Goal: Task Accomplishment & Management: Complete application form

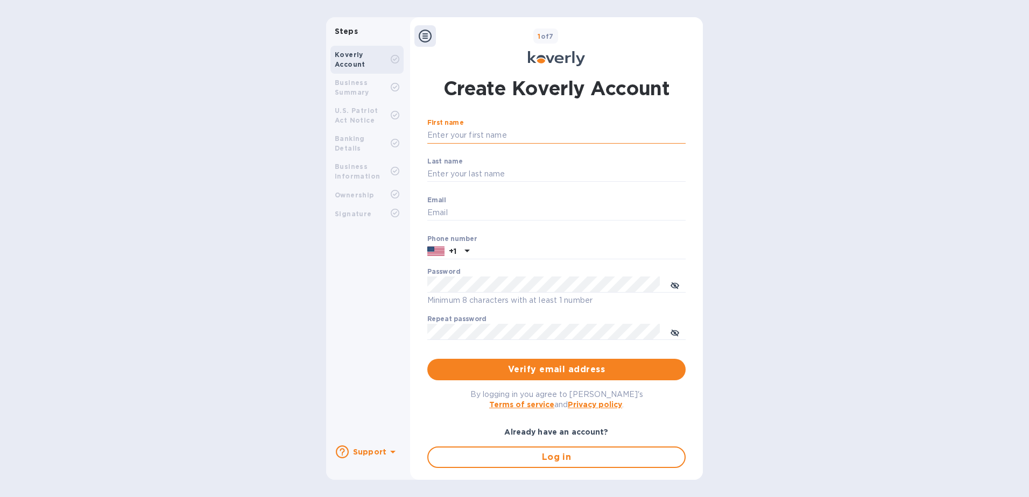
click at [451, 137] on input "First name" at bounding box center [556, 136] width 258 height 16
click at [363, 293] on div "Koverly Account Business Summary U.S. Patriot Act Notice Banking Details Busine…" at bounding box center [367, 238] width 82 height 395
click at [526, 137] on input "First name" at bounding box center [556, 136] width 258 height 16
type input "Shanny"
type input "Ferreira"
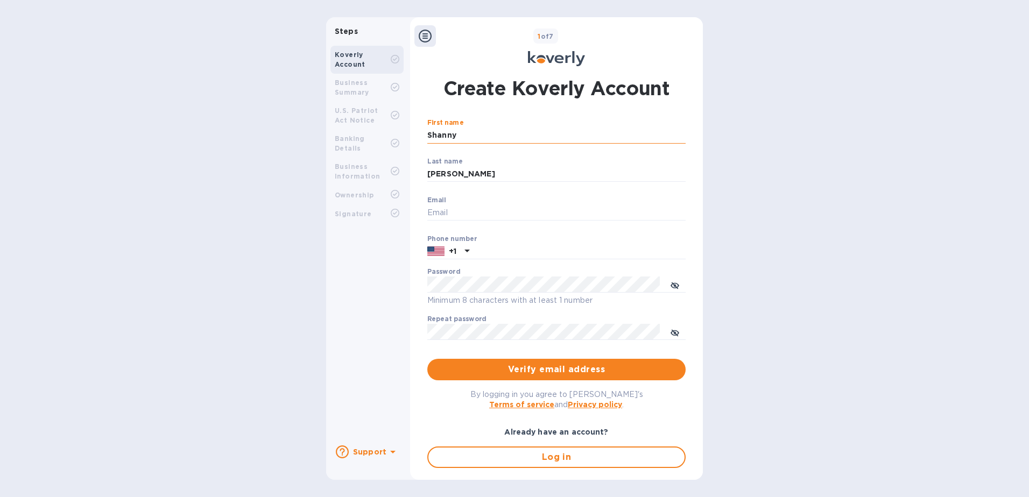
type input "Shanny.Ferreira@gapnvocc.com"
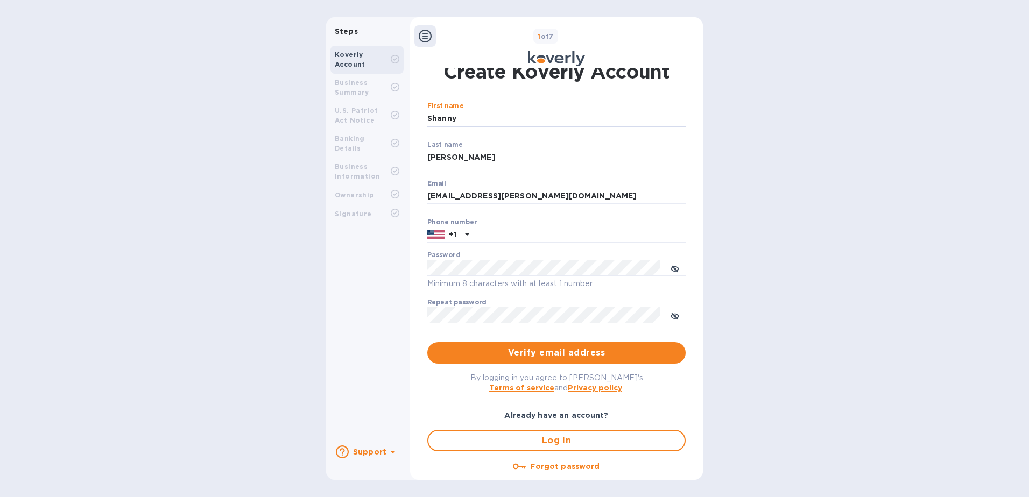
scroll to position [33, 0]
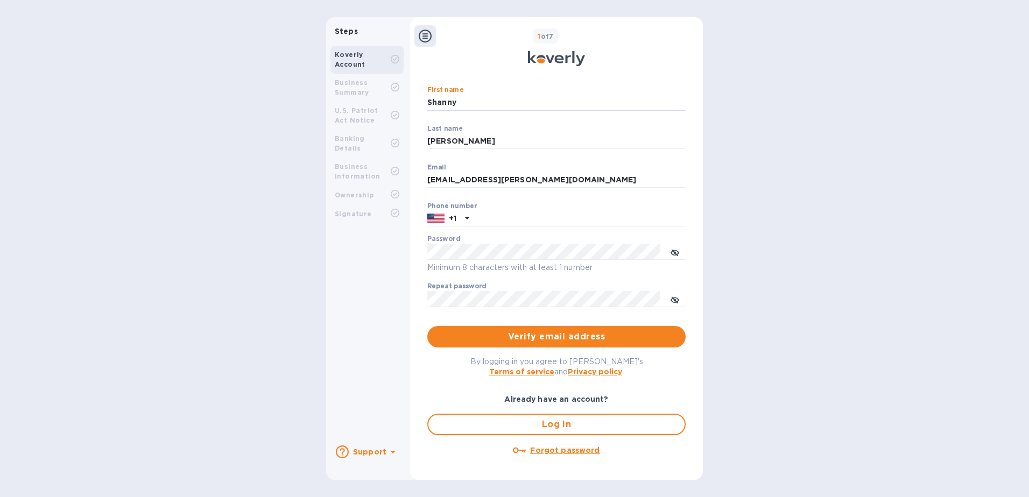
click at [392, 270] on div "Koverly Account Business Summary U.S. Patriot Act Notice Banking Details Busine…" at bounding box center [367, 238] width 82 height 395
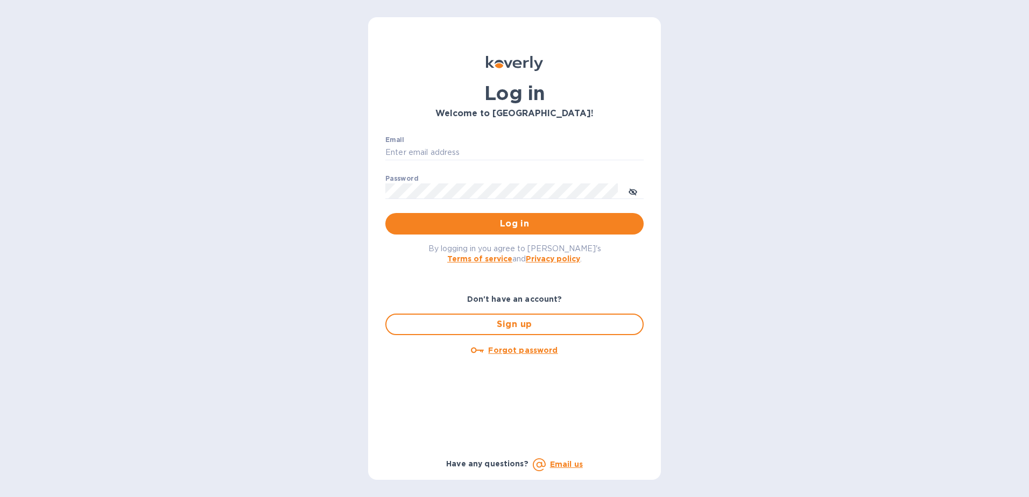
click at [422, 143] on div "Email ​" at bounding box center [514, 155] width 258 height 39
click at [425, 147] on input "Email" at bounding box center [514, 153] width 258 height 16
paste input "[PERSON_NAME][EMAIL_ADDRESS][PERSON_NAME][DOMAIN_NAME]"
type input "[PERSON_NAME][EMAIL_ADDRESS][PERSON_NAME][DOMAIN_NAME]"
click at [515, 225] on span "Log in" at bounding box center [514, 223] width 241 height 13
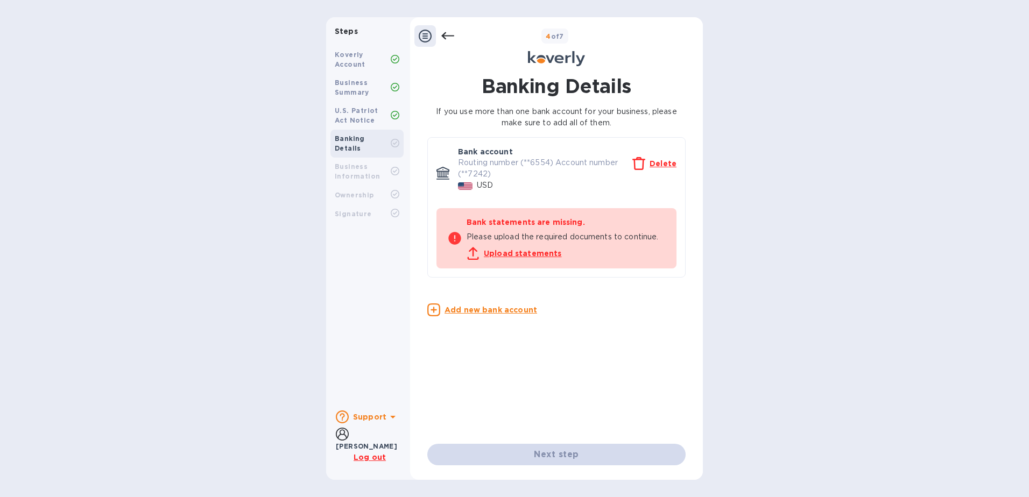
click at [522, 252] on u "Upload statements" at bounding box center [523, 253] width 78 height 9
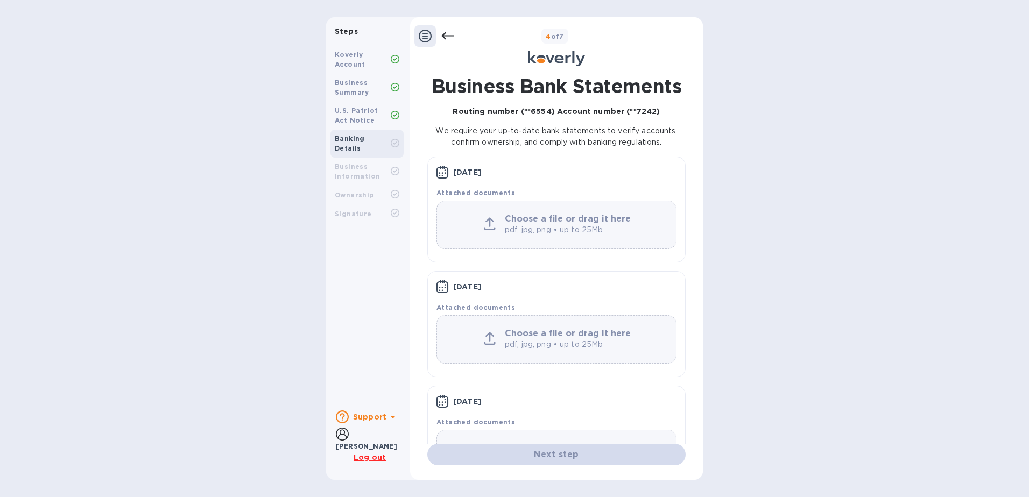
click at [384, 272] on div "Koverly Account Business Summary U.S. Patriot Act Notice Banking Details Busine…" at bounding box center [367, 221] width 82 height 361
click at [532, 230] on p "pdf, jpg, png • up to 25Mb" at bounding box center [569, 229] width 129 height 11
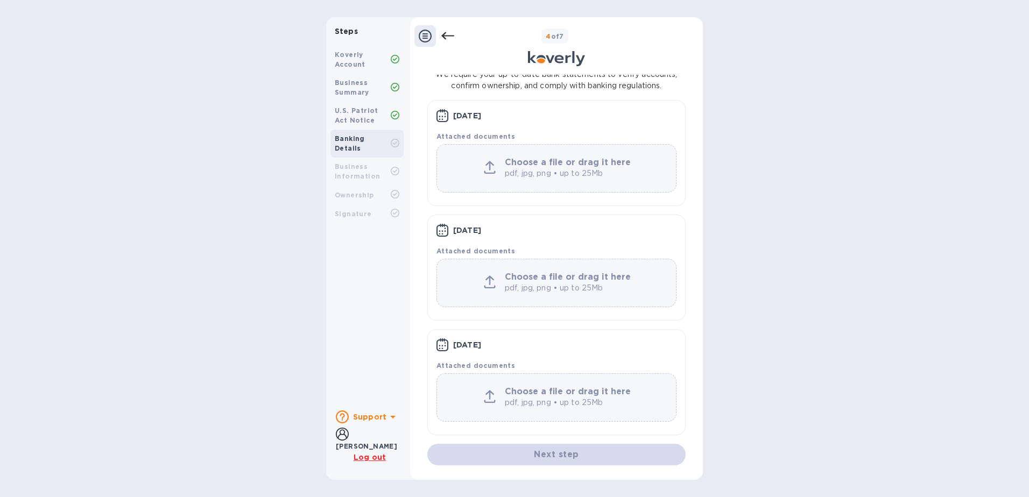
click at [365, 272] on div "Koverly Account Business Summary U.S. Patriot Act Notice Banking Details Busine…" at bounding box center [367, 221] width 82 height 361
click at [528, 160] on b "Choose a file or drag it here" at bounding box center [568, 162] width 126 height 10
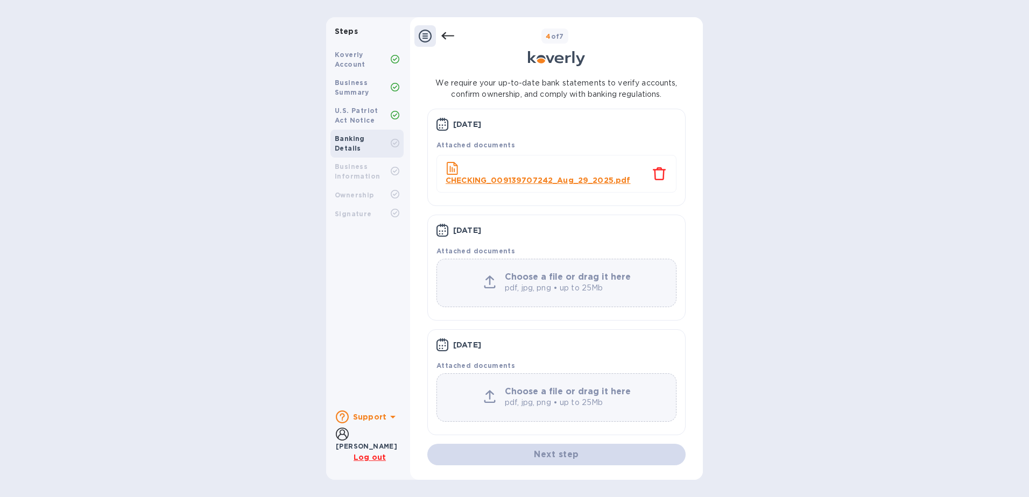
click at [581, 280] on b "Choose a file or drag it here" at bounding box center [568, 277] width 126 height 10
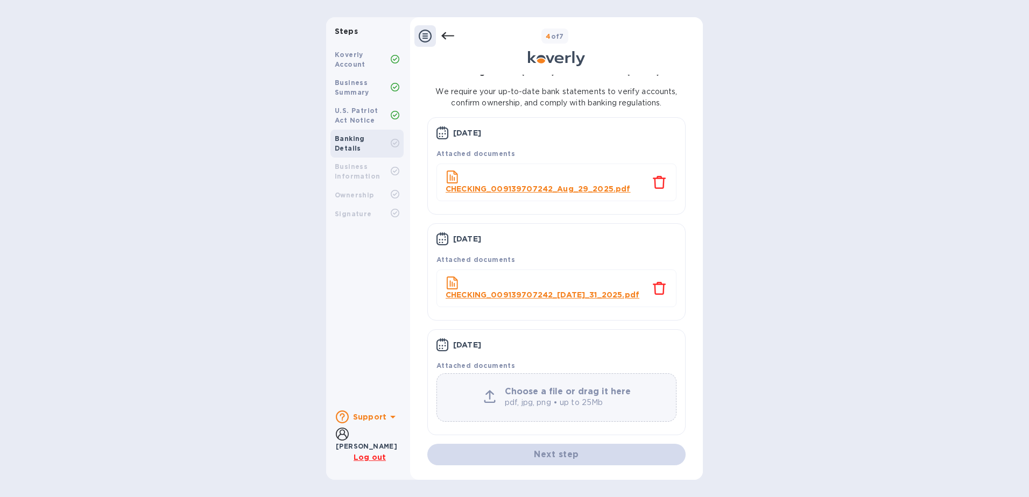
click at [555, 393] on b "Choose a file or drag it here" at bounding box center [568, 391] width 126 height 10
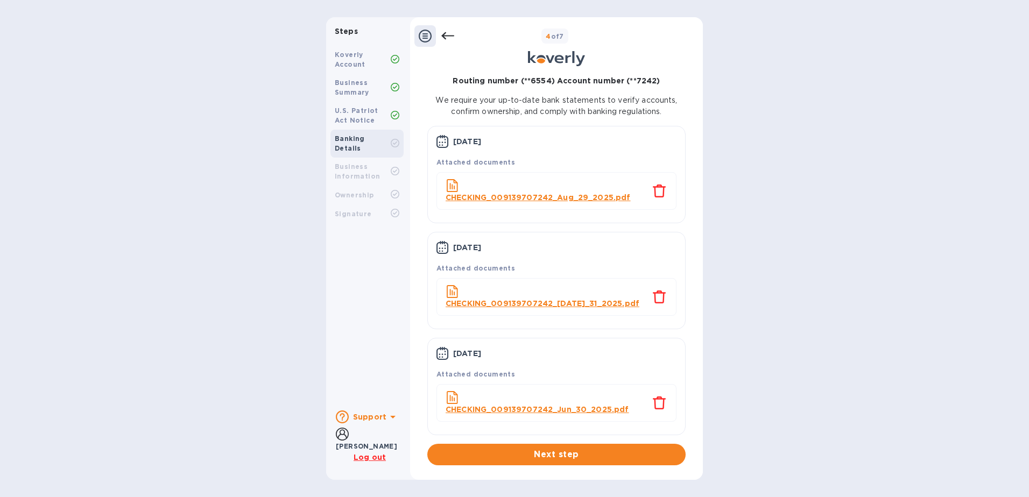
scroll to position [31, 0]
click at [563, 454] on span "Next step" at bounding box center [556, 454] width 241 height 13
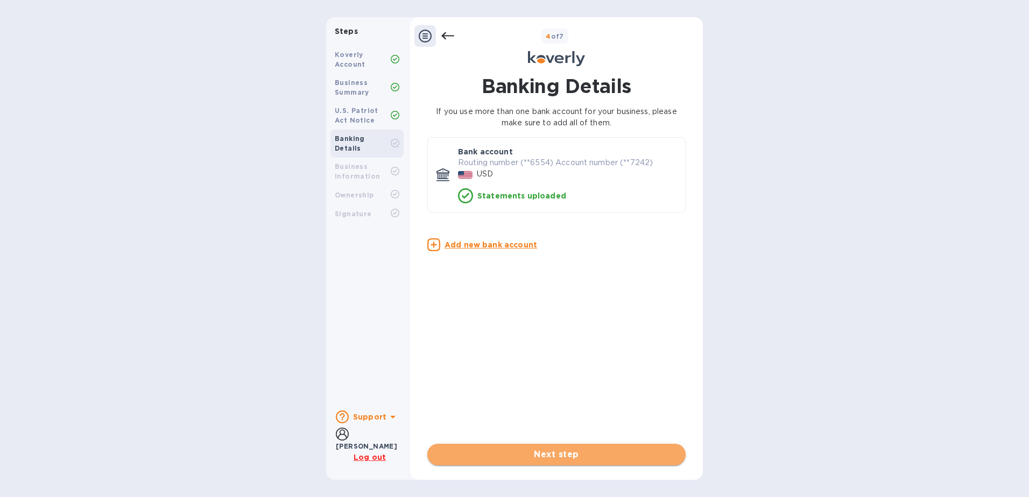
click at [561, 452] on span "Next step" at bounding box center [556, 454] width 241 height 13
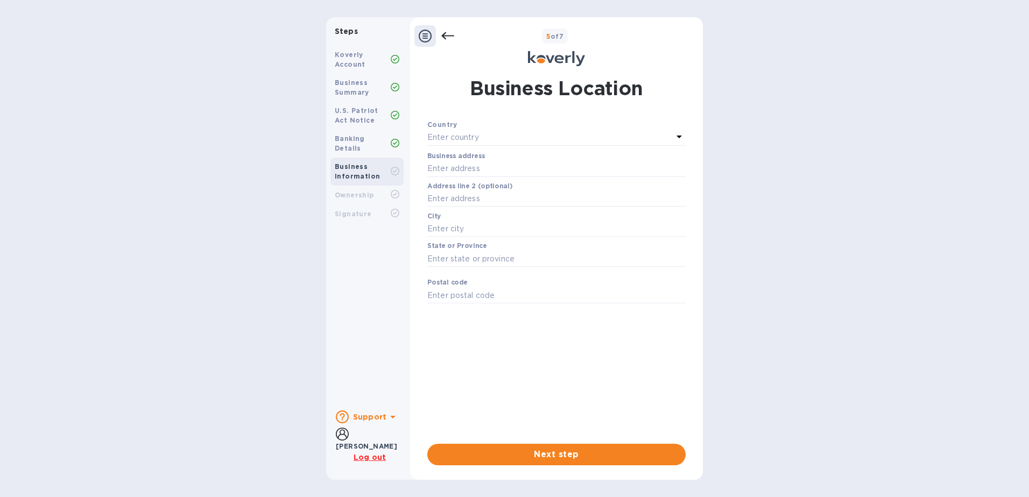
click at [476, 134] on p "Enter country" at bounding box center [453, 137] width 52 height 11
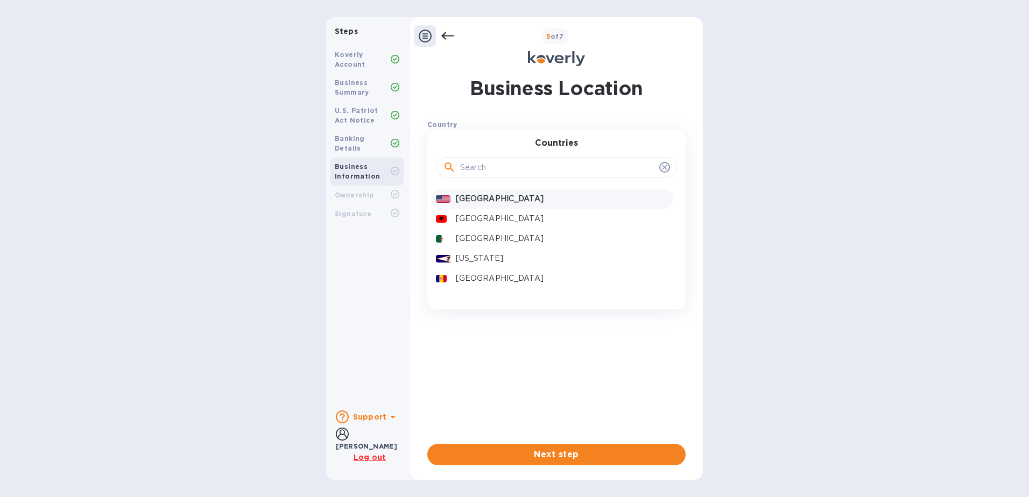
click at [482, 200] on p "[GEOGRAPHIC_DATA]" at bounding box center [562, 198] width 213 height 11
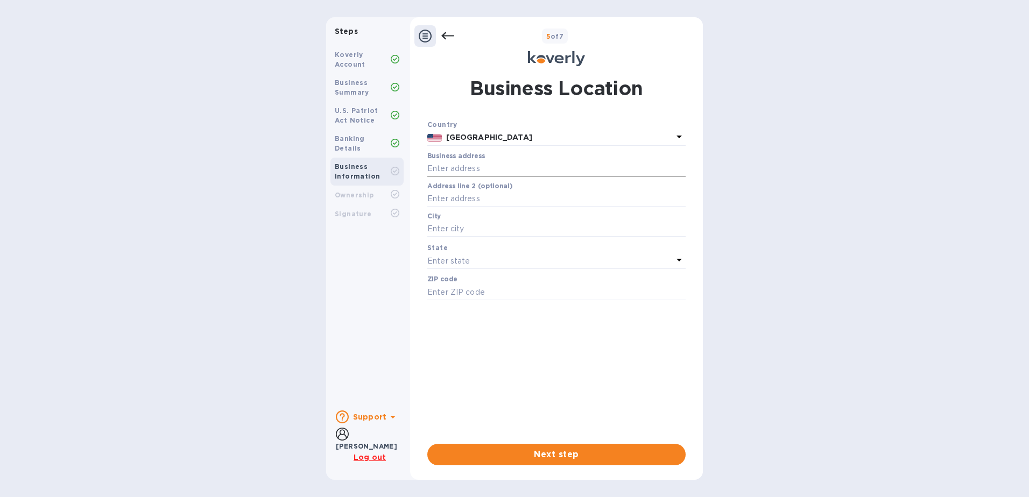
click at [466, 167] on input "text" at bounding box center [556, 169] width 258 height 16
type input "[STREET_ADDRESS]"
type input "24"
type input "[GEOGRAPHIC_DATA]"
type input "33178"
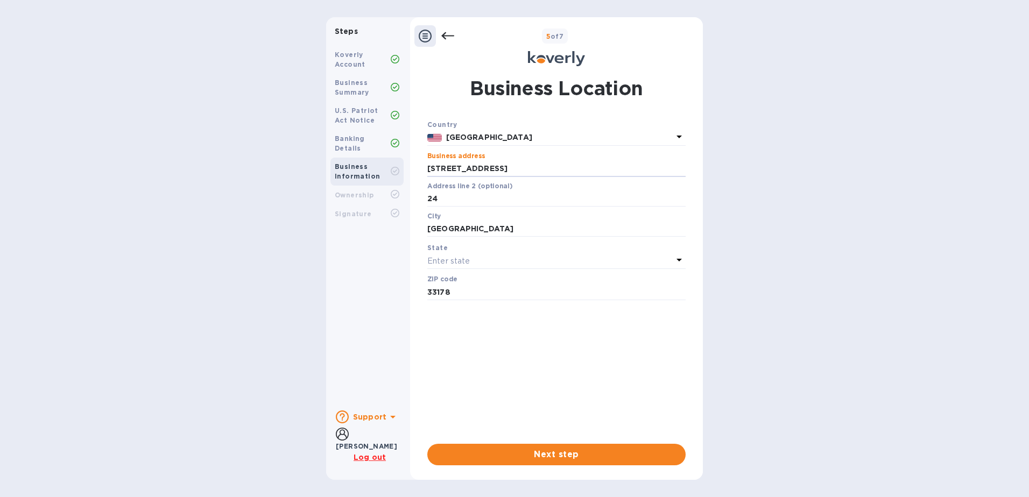
click at [460, 261] on p "Enter state" at bounding box center [448, 261] width 43 height 11
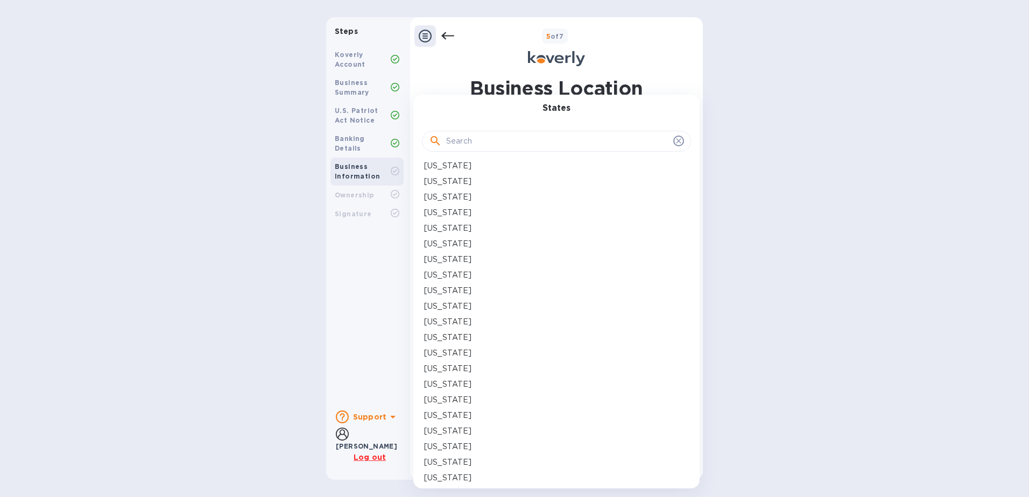
click at [439, 336] on p "[US_STATE]" at bounding box center [447, 337] width 47 height 11
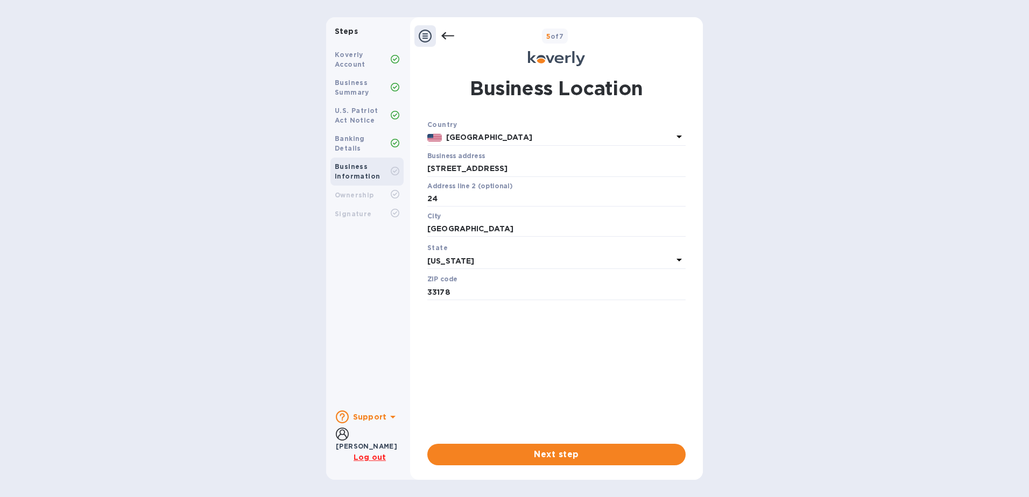
click at [475, 351] on div "Country [GEOGRAPHIC_DATA] Business address [STREET_ADDRESS] ​ Address line 2 (o…" at bounding box center [556, 277] width 258 height 316
click at [554, 453] on span "Next step" at bounding box center [556, 454] width 241 height 13
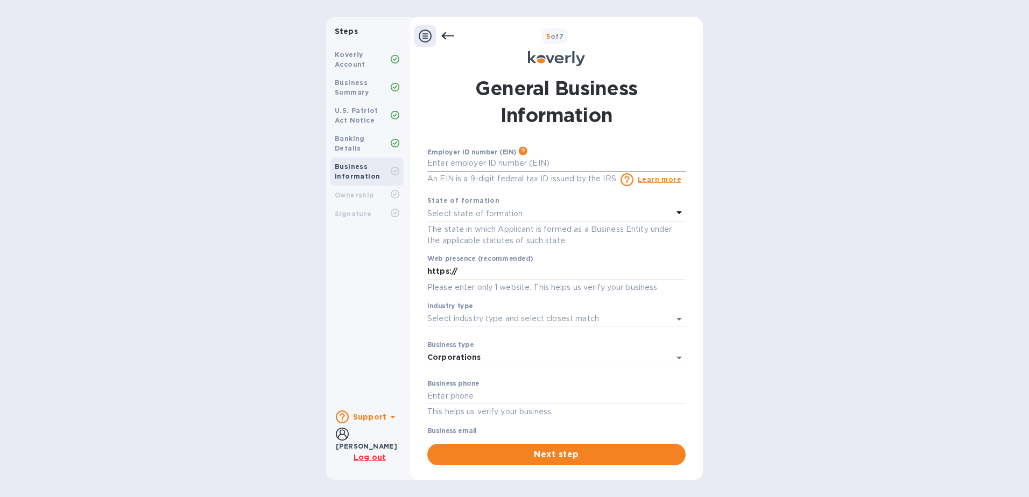
click at [441, 161] on input "text" at bounding box center [556, 164] width 258 height 16
click at [461, 176] on p "An EIN is a 9-digit federal tax ID issued by the IRS." at bounding box center [522, 178] width 190 height 11
click at [482, 211] on p "Select state of formation" at bounding box center [474, 213] width 95 height 11
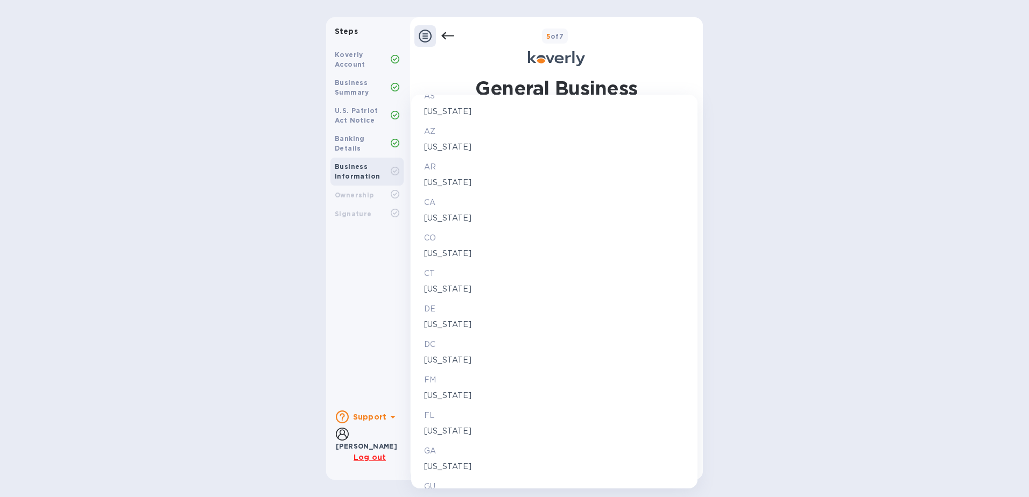
scroll to position [215, 0]
click at [433, 357] on p "[US_STATE]" at bounding box center [554, 359] width 260 height 11
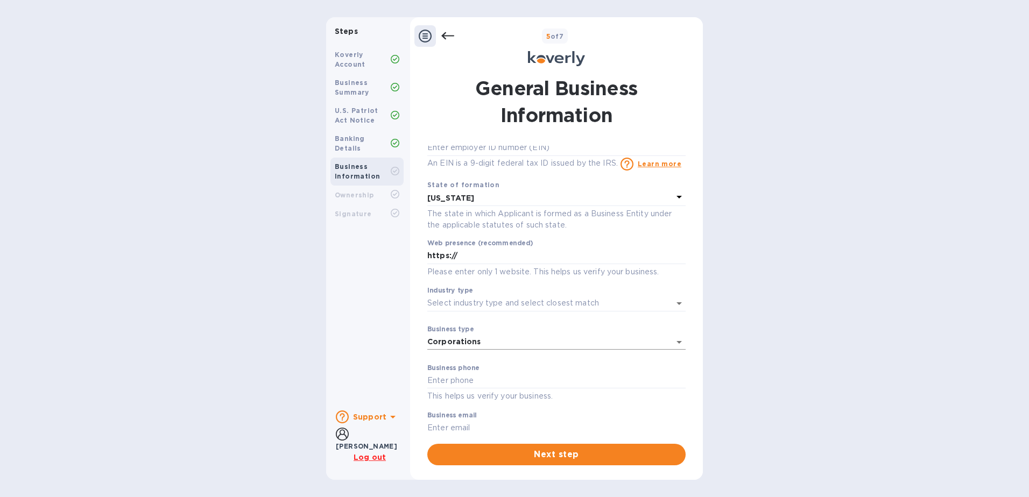
scroll to position [30, 0]
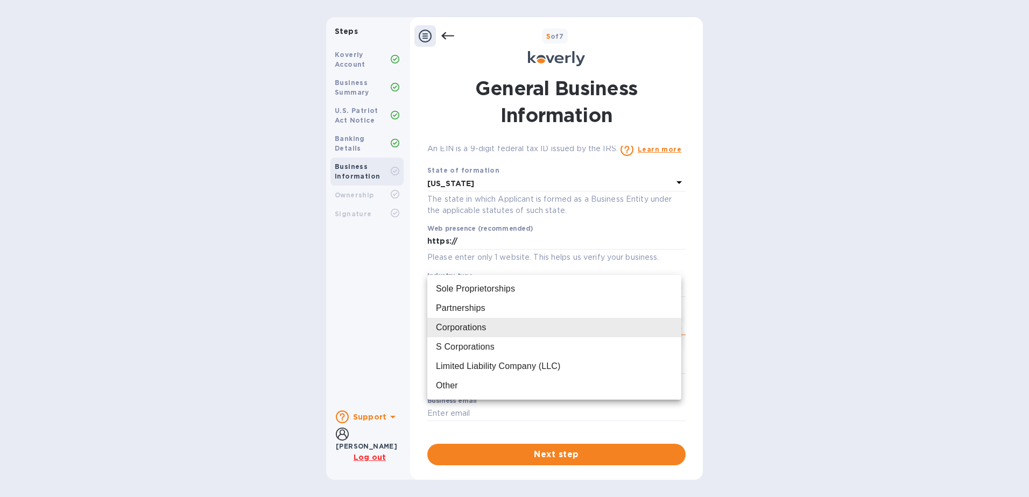
click at [480, 329] on body "Steps Koverly Account Business Summary U.S. Patriot Act Notice Banking Details …" at bounding box center [514, 248] width 1029 height 497
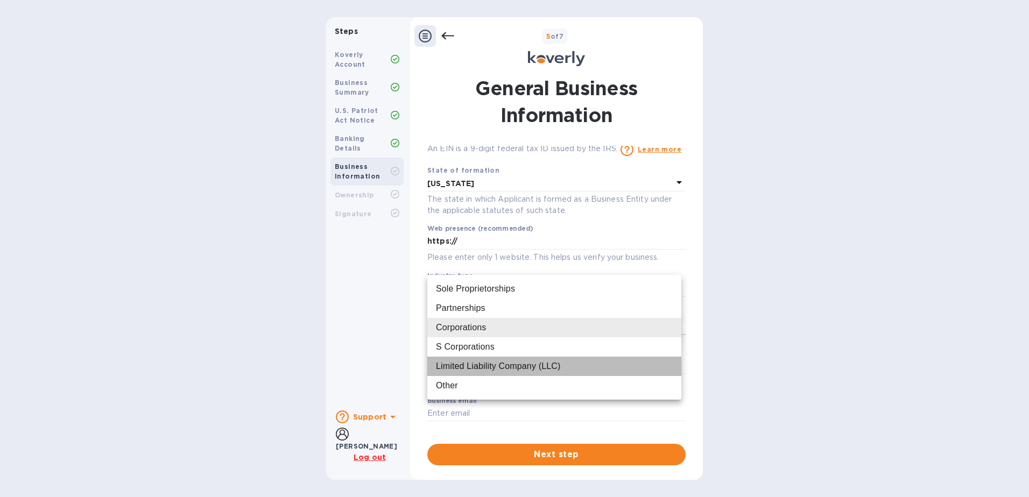
click at [494, 364] on div "Limited Liability Company (LLC)" at bounding box center [498, 366] width 124 height 13
type input "Limited Liability Company (LLC)"
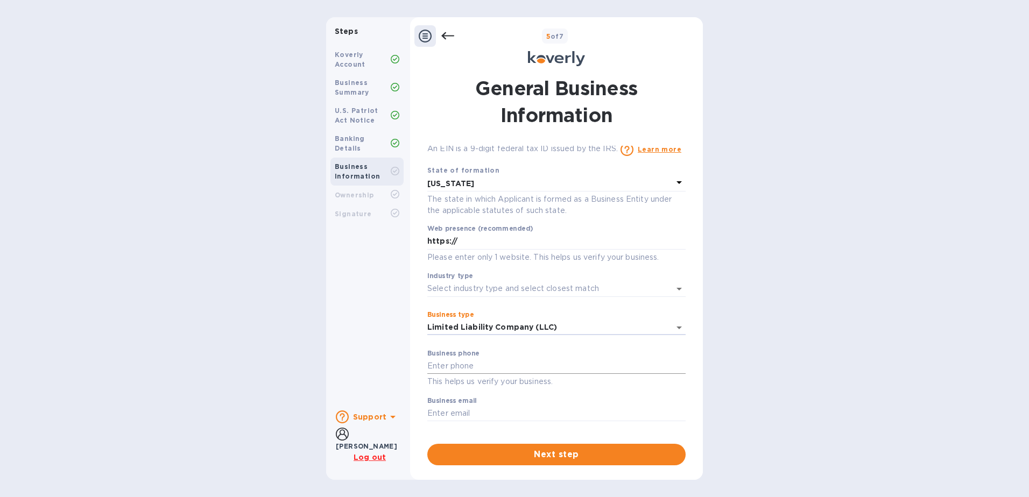
click at [468, 365] on input "text" at bounding box center [556, 366] width 258 height 16
type input "3054772652"
click at [590, 415] on input "[EMAIL_ADDRESS][PERSON_NAME][DOMAIN_NAME]" at bounding box center [556, 414] width 258 height 16
drag, startPoint x: 591, startPoint y: 414, endPoint x: 423, endPoint y: 410, distance: 167.9
click at [400, 411] on div "Steps Koverly Account Business Summary U.S. Patriot Act Notice Banking Details …" at bounding box center [514, 248] width 377 height 463
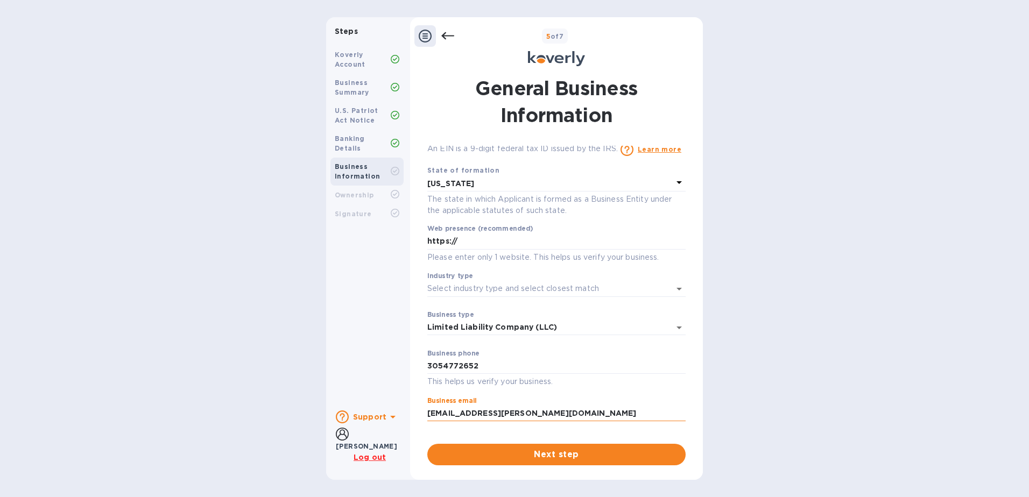
paste input "[PERSON_NAME][EMAIL_ADDRESS][PERSON_NAME][DOMAIN_NAME]"
type input "[PERSON_NAME][EMAIL_ADDRESS][PERSON_NAME][DOMAIN_NAME]"
click at [371, 371] on div "Koverly Account Business Summary U.S. Patriot Act Notice Banking Details Busine…" at bounding box center [367, 221] width 82 height 361
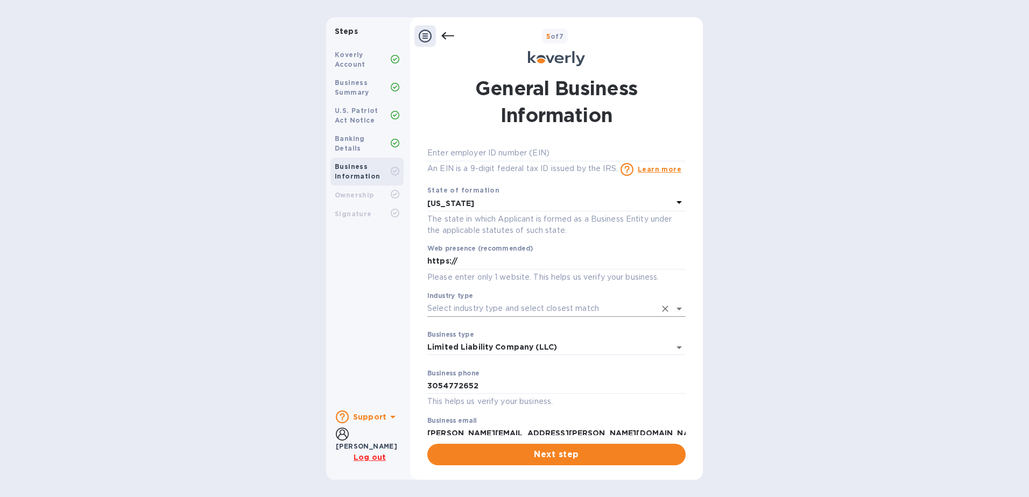
scroll to position [0, 0]
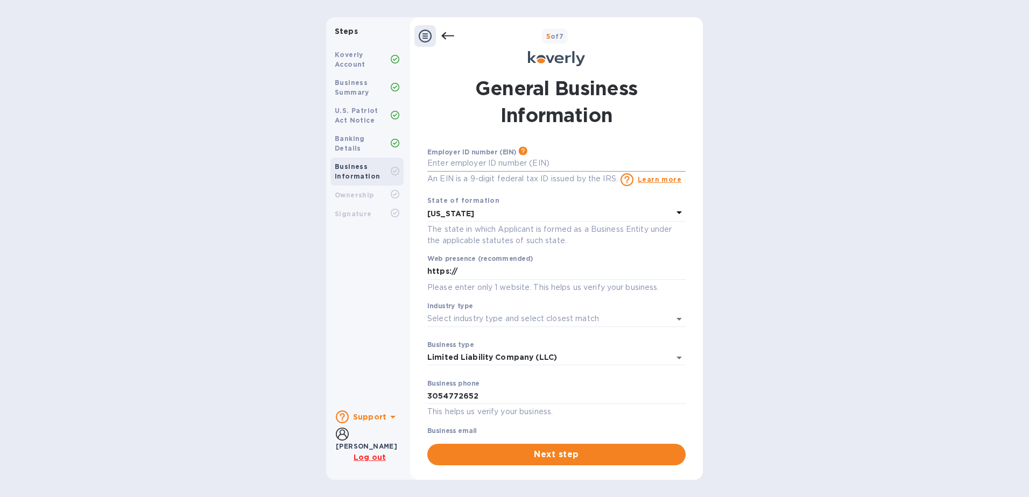
click at [467, 160] on input "text" at bounding box center [556, 164] width 258 height 16
click at [505, 165] on input "text" at bounding box center [556, 164] width 258 height 16
type input "***34"
drag, startPoint x: 828, startPoint y: 247, endPoint x: 829, endPoint y: 241, distance: 6.0
click at [829, 242] on div "Steps Koverly Account Business Summary U.S. Patriot Act Notice Banking Details …" at bounding box center [514, 248] width 1029 height 463
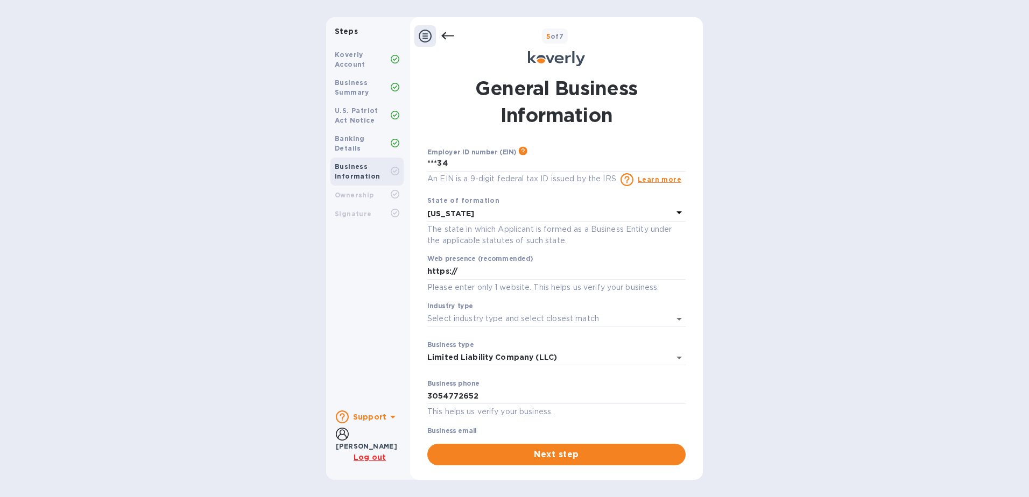
click at [461, 180] on p "An EIN is a 9-digit federal tax ID issued by the IRS." at bounding box center [522, 178] width 190 height 11
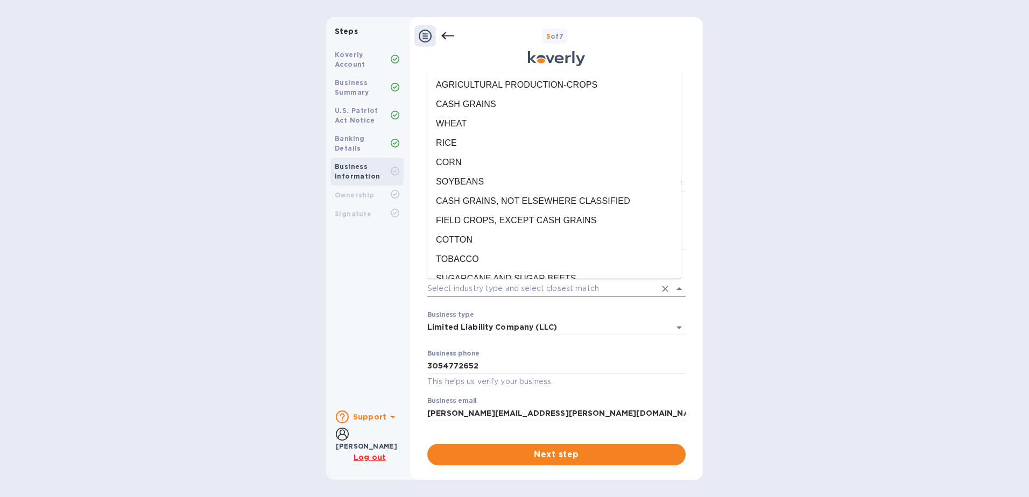
click at [484, 287] on input "Industry type" at bounding box center [541, 289] width 228 height 16
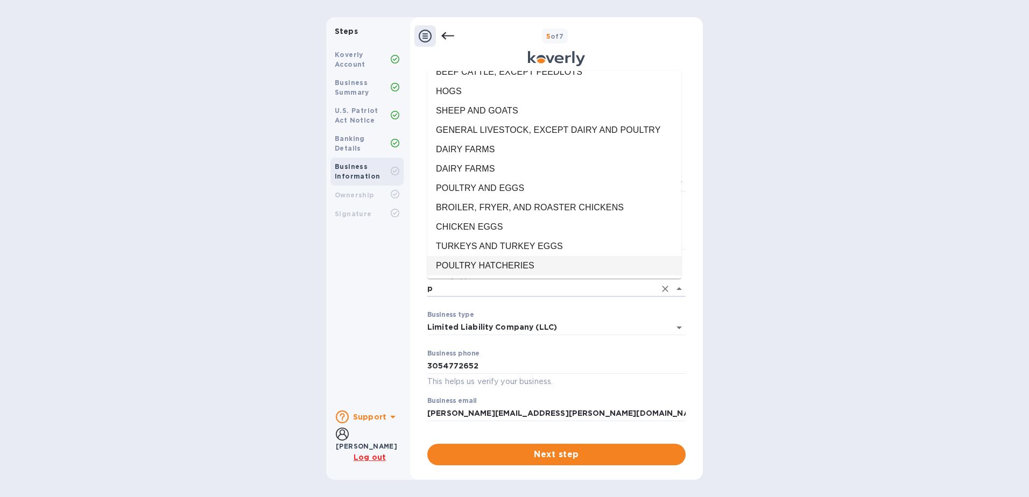
scroll to position [0, 0]
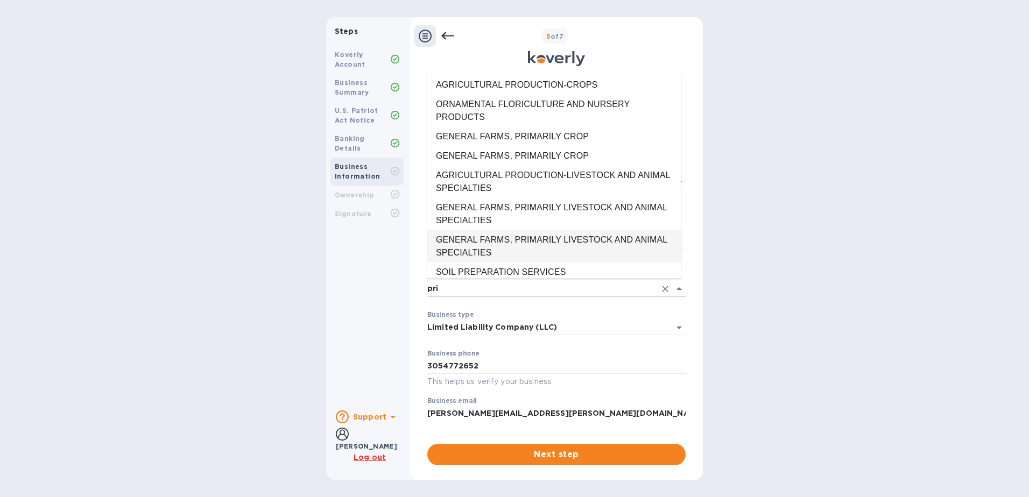
type input "prin"
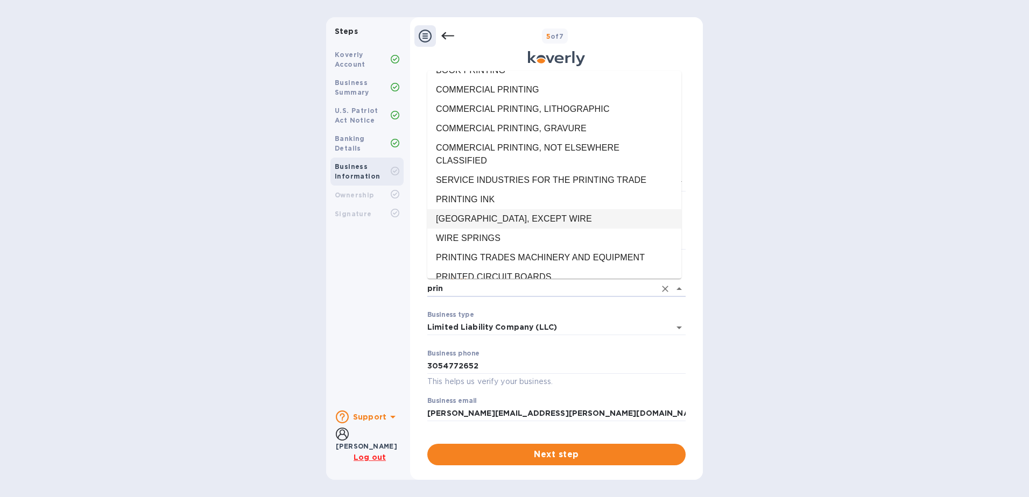
scroll to position [201, 0]
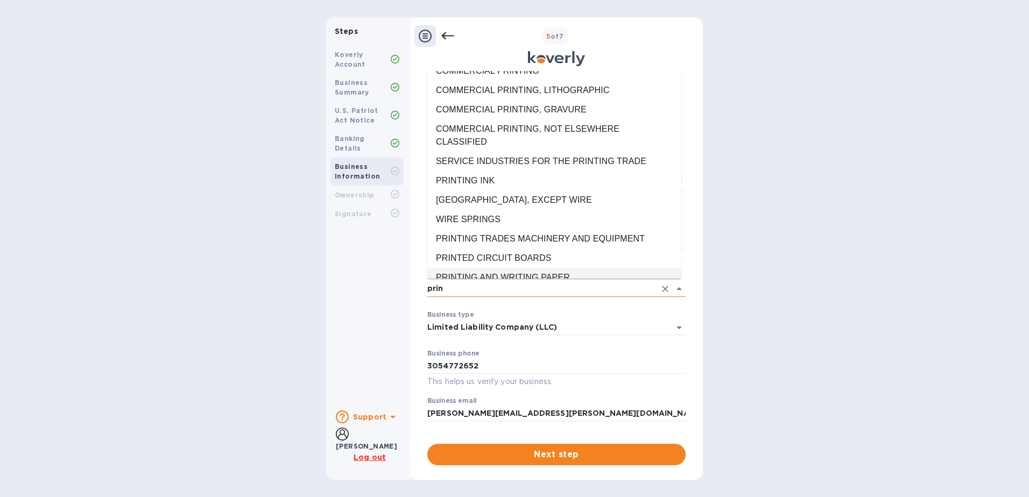
click at [429, 283] on input "prin" at bounding box center [541, 289] width 228 height 16
drag, startPoint x: 463, startPoint y: 286, endPoint x: 370, endPoint y: 270, distance: 93.9
click at [372, 270] on div "Steps Koverly Account Business Summary U.S. Patriot Act Notice Banking Details …" at bounding box center [514, 248] width 377 height 463
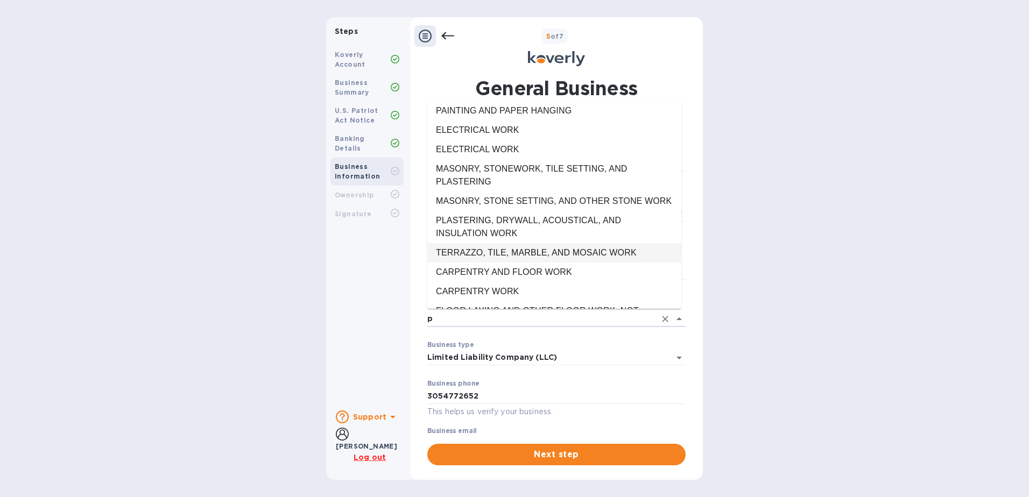
scroll to position [0, 0]
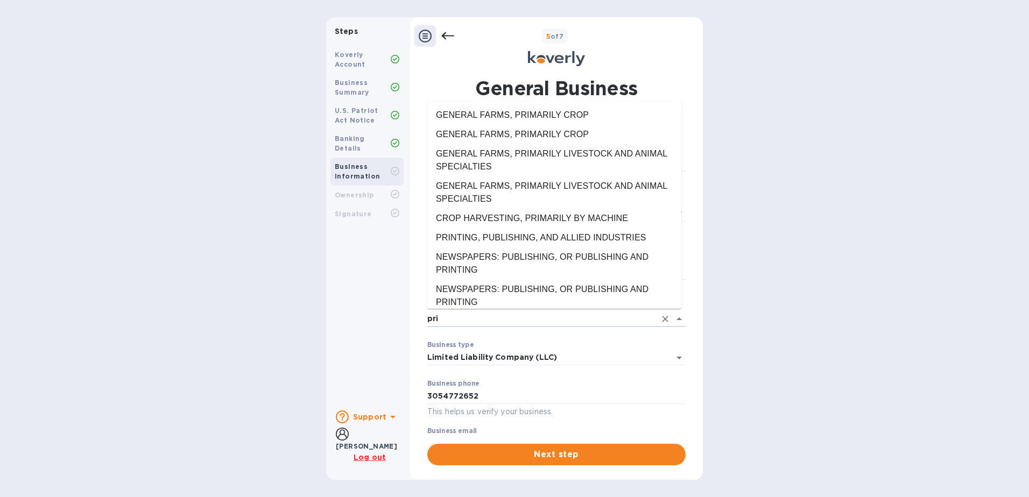
type input "prin"
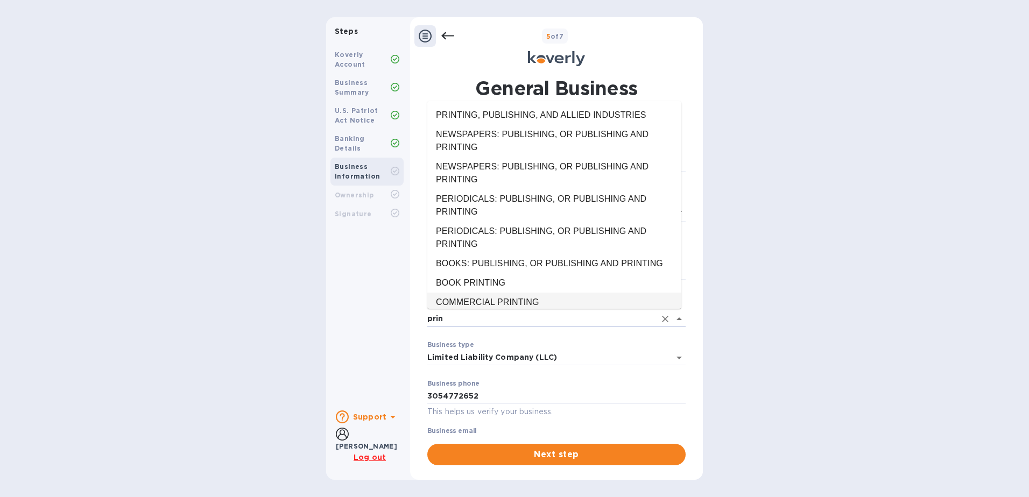
drag, startPoint x: 464, startPoint y: 317, endPoint x: 358, endPoint y: 294, distance: 108.6
click at [358, 294] on div "Steps Koverly Account Business Summary U.S. Patriot Act Notice Banking Details …" at bounding box center [514, 248] width 377 height 463
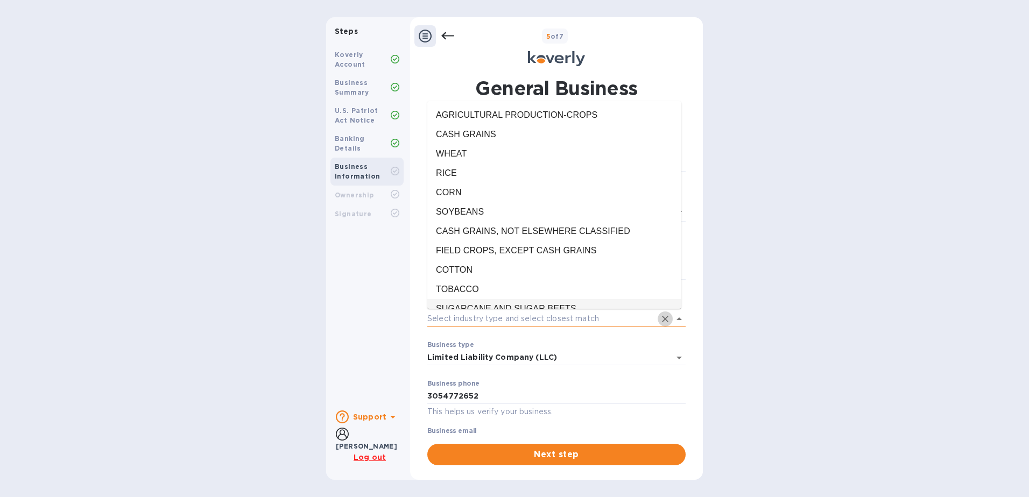
click at [660, 318] on icon "Clear" at bounding box center [665, 319] width 11 height 11
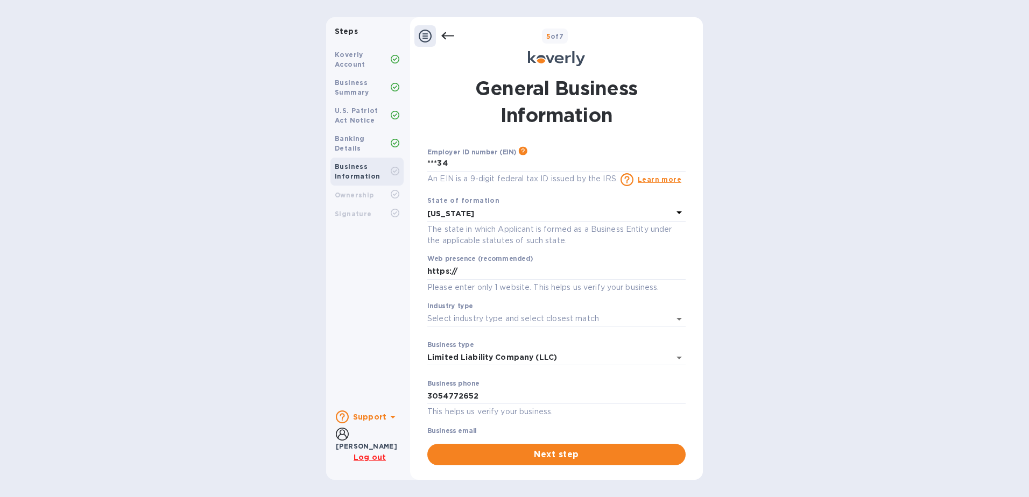
click at [406, 285] on div "Koverly Account Business Summary U.S. Patriot Act Notice Banking Details Busine…" at bounding box center [367, 221] width 82 height 361
click at [552, 314] on input "Industry type" at bounding box center [541, 319] width 228 height 16
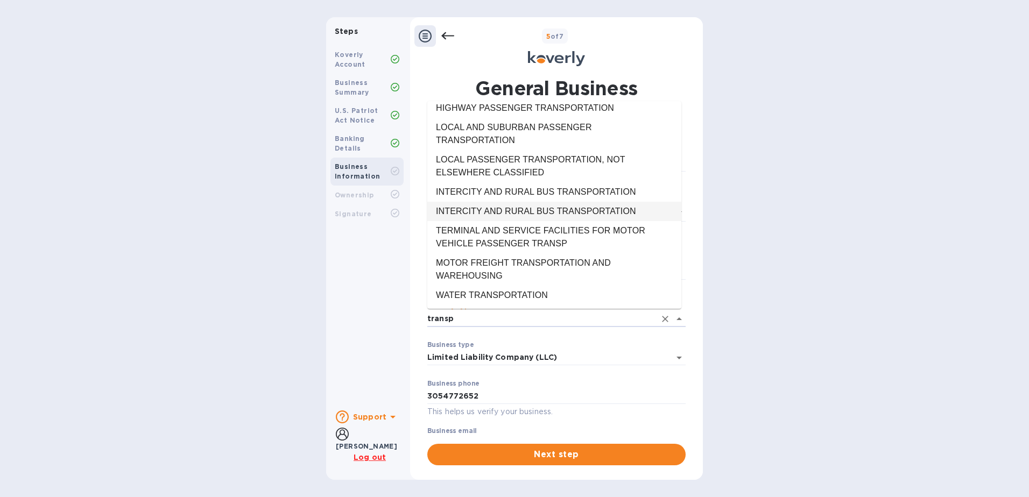
scroll to position [161, 0]
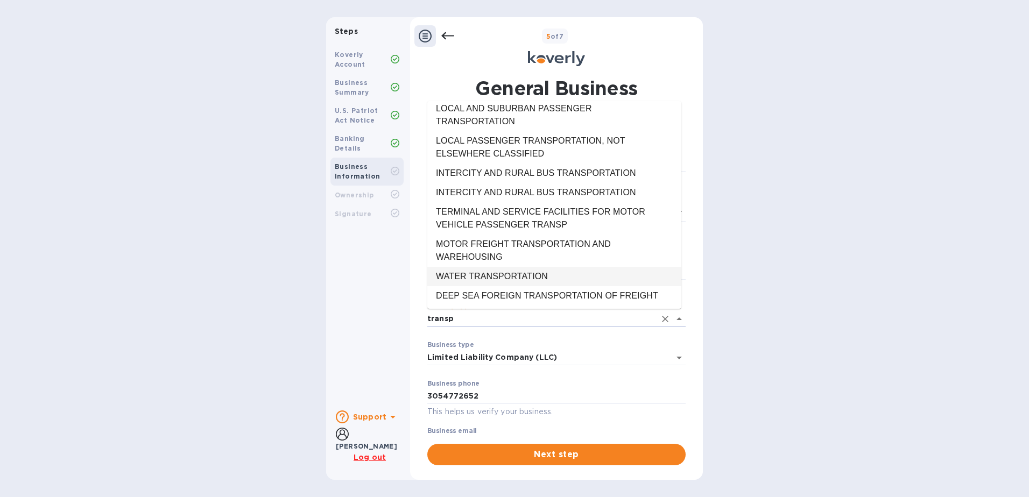
click at [576, 267] on li "WATER TRANSPORTATION" at bounding box center [554, 276] width 254 height 19
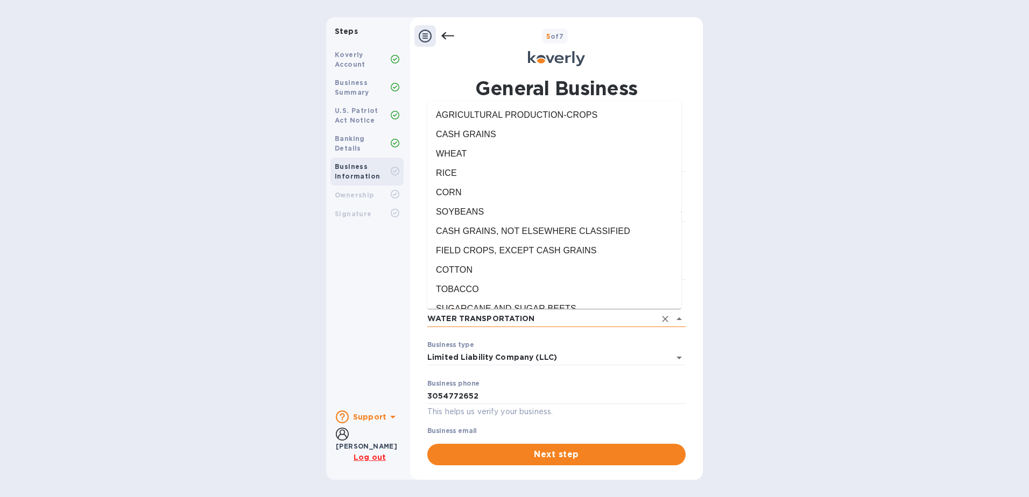
click at [567, 315] on input "WATER TRANSPORTATION" at bounding box center [541, 319] width 228 height 16
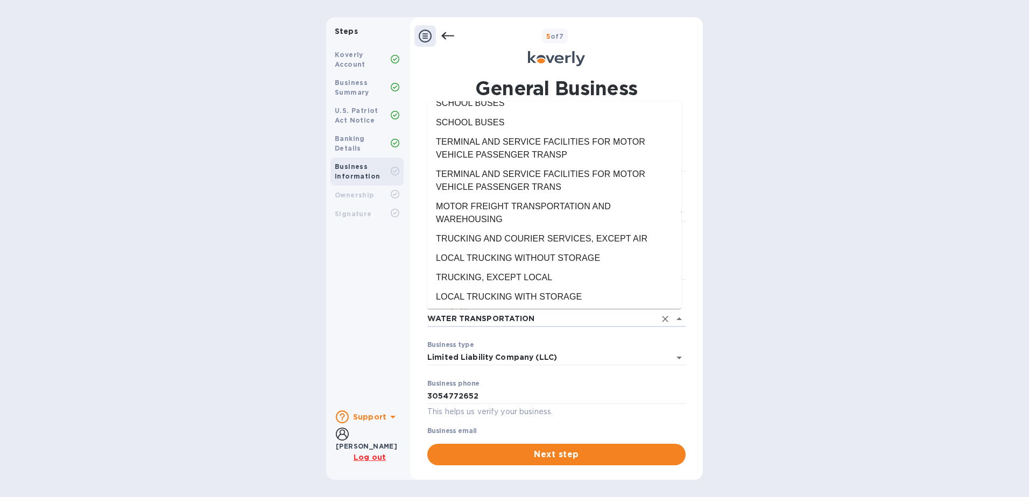
scroll to position [18831, 0]
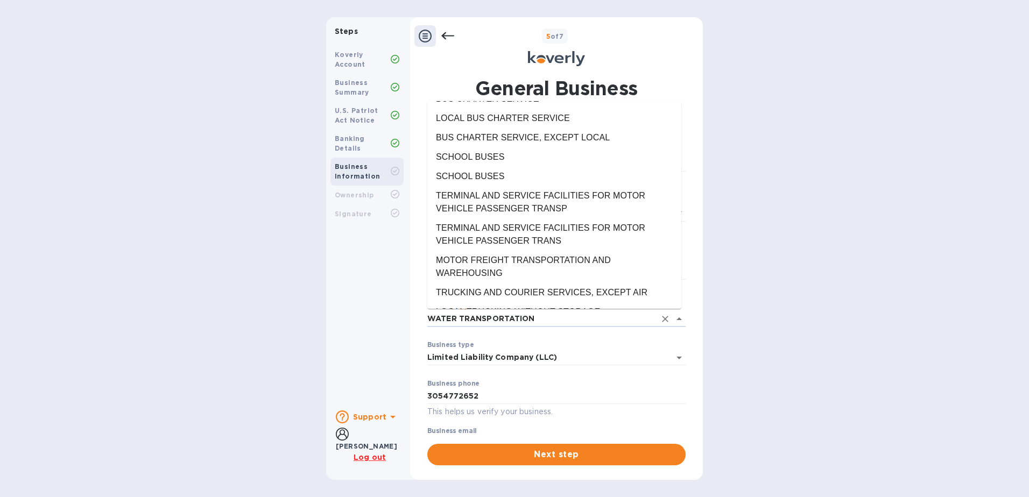
click at [545, 438] on li "GENERAL WAREHOUSING AND STORAGE" at bounding box center [554, 447] width 254 height 19
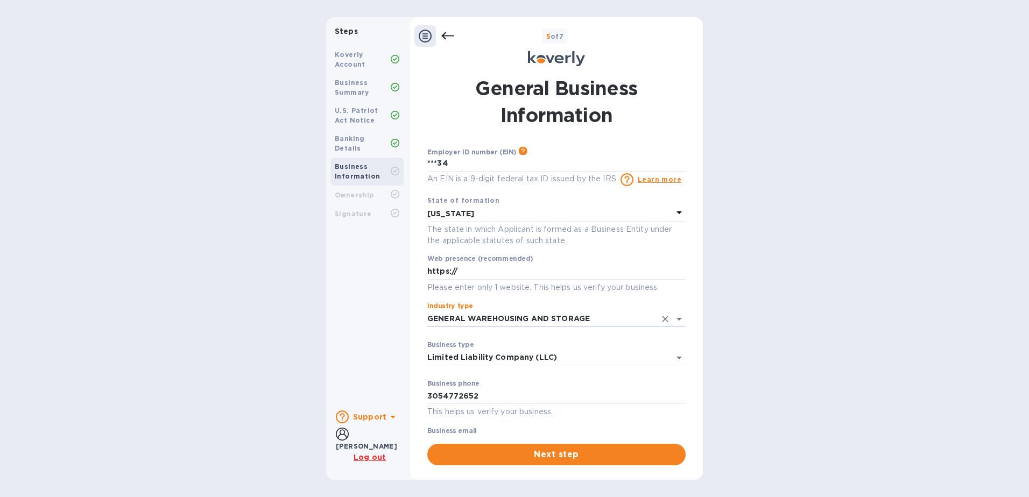
type input "GENERAL WAREHOUSING AND STORAGE"
click at [365, 281] on div "Koverly Account Business Summary U.S. Patriot Act Notice Banking Details Busine…" at bounding box center [367, 221] width 82 height 361
click at [478, 273] on input "https://" at bounding box center [556, 272] width 258 height 16
click at [470, 268] on input "https://" at bounding box center [556, 272] width 258 height 16
type input "[URL][DOMAIN_NAME]"
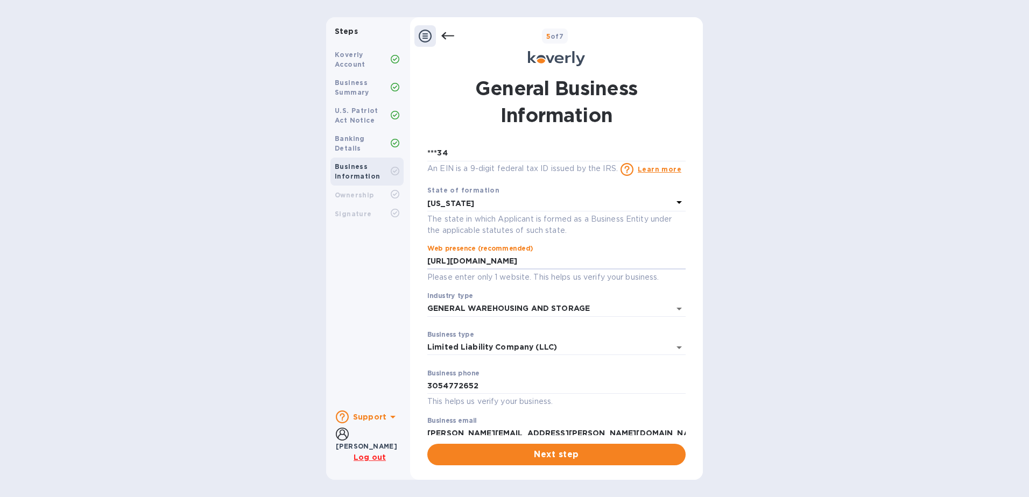
scroll to position [0, 0]
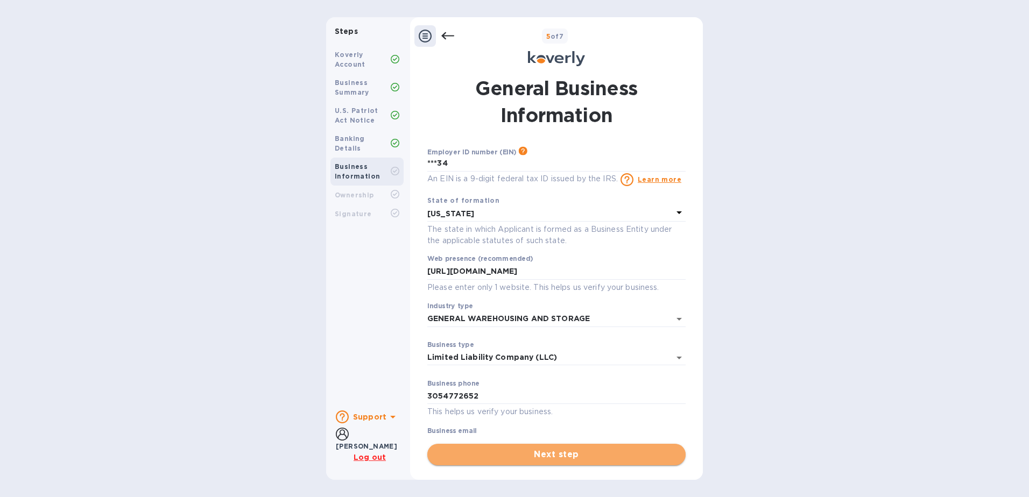
click at [566, 453] on span "Next step" at bounding box center [556, 454] width 241 height 13
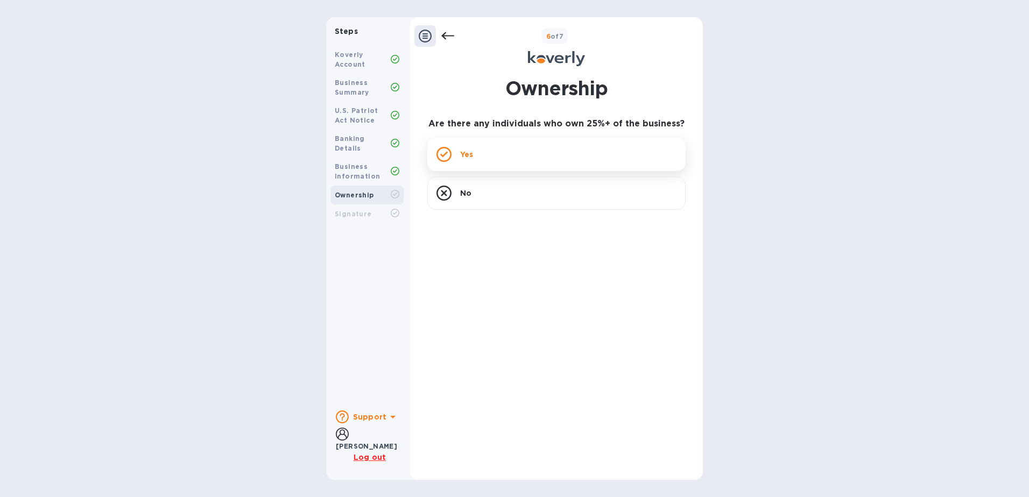
click at [472, 156] on p "Yes" at bounding box center [466, 154] width 13 height 11
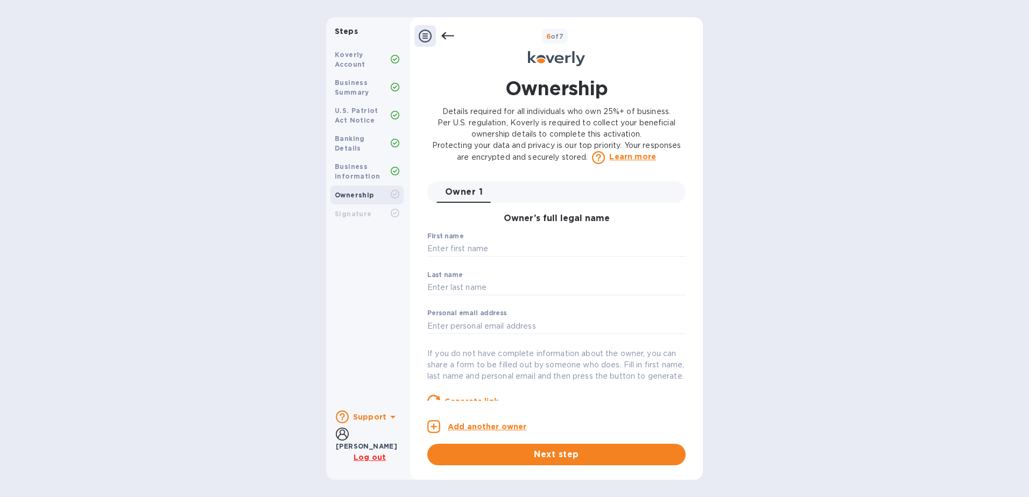
click at [370, 209] on div "Signature" at bounding box center [363, 214] width 56 height 10
click at [485, 251] on input "text" at bounding box center [556, 249] width 258 height 16
click at [630, 223] on h3 "Owner’s full legal name" at bounding box center [556, 219] width 258 height 10
click at [467, 247] on input "text" at bounding box center [556, 249] width 258 height 16
click at [343, 251] on div "Koverly Account Business Summary U.S. Patriot Act Notice Banking Details Busine…" at bounding box center [367, 221] width 82 height 361
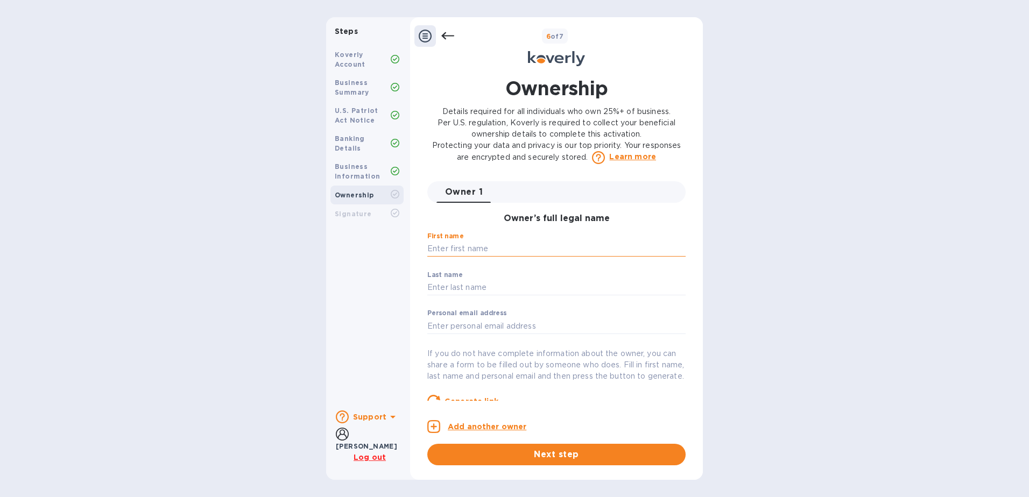
click at [460, 250] on input "text" at bounding box center [556, 249] width 258 height 16
type input "[PERSON_NAME]"
type input "Vanzie"
type input "[GEOGRAPHIC_DATA]"
drag, startPoint x: 383, startPoint y: 274, endPoint x: 329, endPoint y: 259, distance: 56.0
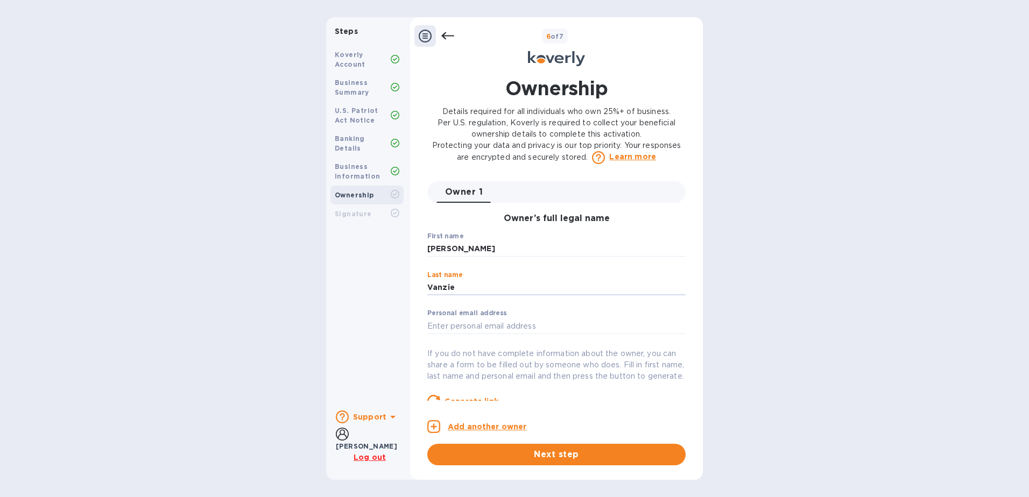
click at [329, 259] on div "Steps Koverly Account Business Summary U.S. Patriot Act Notice Banking Details …" at bounding box center [514, 248] width 377 height 463
click at [455, 287] on input "text" at bounding box center [556, 288] width 258 height 16
type input "[PERSON_NAME]"
type input "[EMAIL_ADDRESS][DOMAIN_NAME]"
type input "***40"
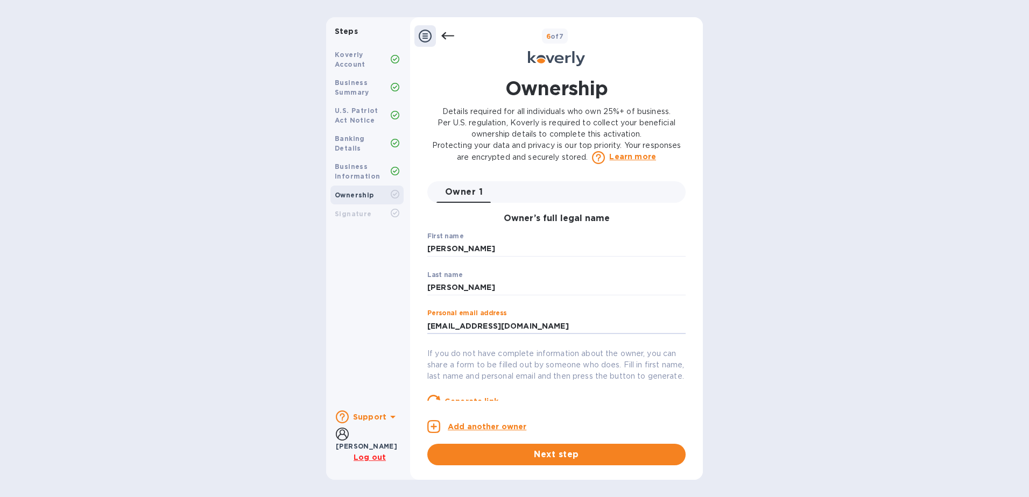
drag, startPoint x: 448, startPoint y: 326, endPoint x: 393, endPoint y: 316, distance: 55.7
click at [393, 316] on div "Steps Koverly Account Business Summary U.S. Patriot Act Notice Banking Details …" at bounding box center [514, 248] width 377 height 463
drag, startPoint x: 562, startPoint y: 328, endPoint x: 242, endPoint y: 320, distance: 320.3
click at [242, 320] on div "Steps Koverly Account Business Summary U.S. Patriot Act Notice Banking Details …" at bounding box center [514, 248] width 1029 height 463
click at [465, 245] on input "[PERSON_NAME]" at bounding box center [556, 249] width 258 height 16
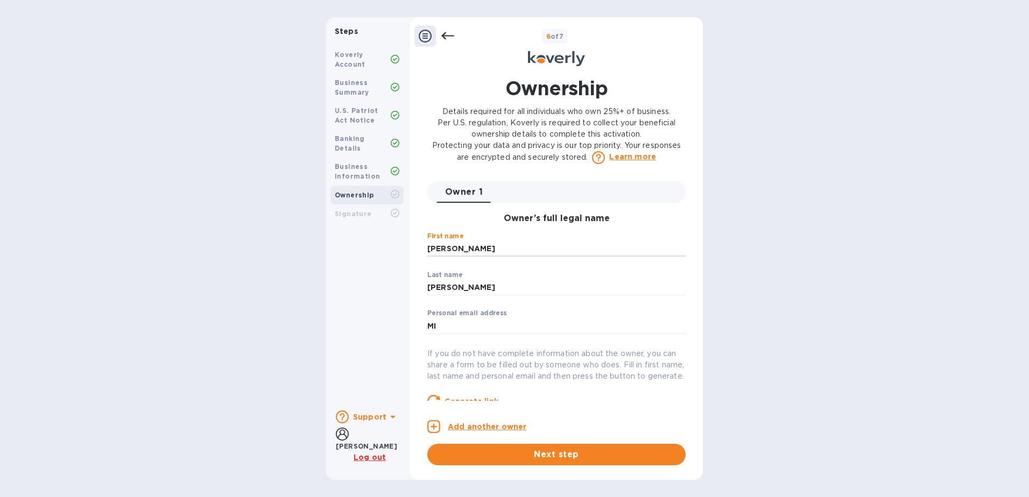
drag, startPoint x: 457, startPoint y: 244, endPoint x: 329, endPoint y: 235, distance: 128.3
click at [329, 235] on div "Steps Koverly Account Business Summary U.S. Patriot Act Notice Banking Details …" at bounding box center [514, 248] width 377 height 463
click at [440, 326] on input "MI" at bounding box center [556, 326] width 258 height 16
drag, startPoint x: 440, startPoint y: 326, endPoint x: 314, endPoint y: 314, distance: 125.9
click at [314, 314] on div "Steps Koverly Account Business Summary U.S. Patriot Act Notice Banking Details …" at bounding box center [514, 248] width 1029 height 463
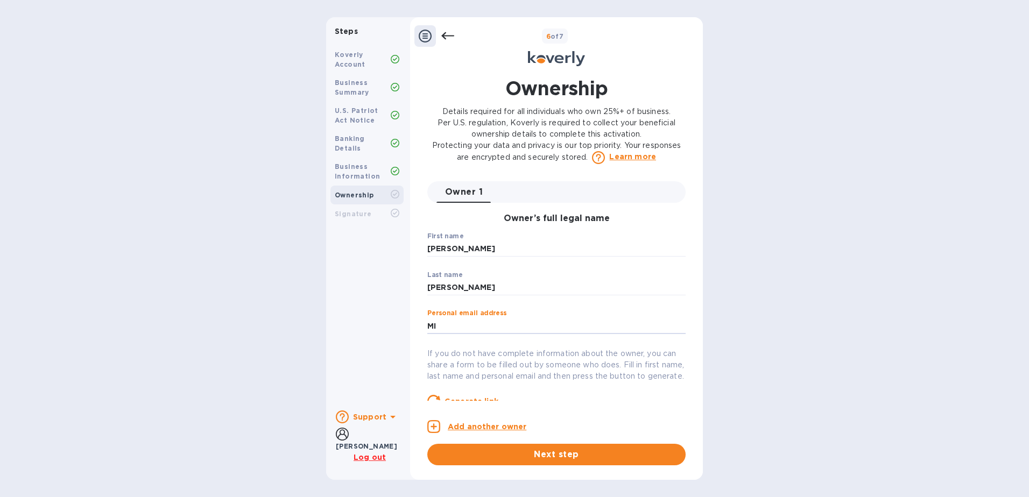
paste input "ichael"
drag, startPoint x: 467, startPoint y: 286, endPoint x: 418, endPoint y: 284, distance: 49.0
click at [418, 284] on div "Ownership Details required for all individuals who own 25%+ of business. Per U.…" at bounding box center [556, 270] width 282 height 404
click at [402, 350] on div "Koverly Account Business Summary U.S. Patriot Act Notice Banking Details Busine…" at bounding box center [367, 221] width 82 height 361
click at [470, 322] on input "[PERSON_NAME]." at bounding box center [556, 326] width 258 height 16
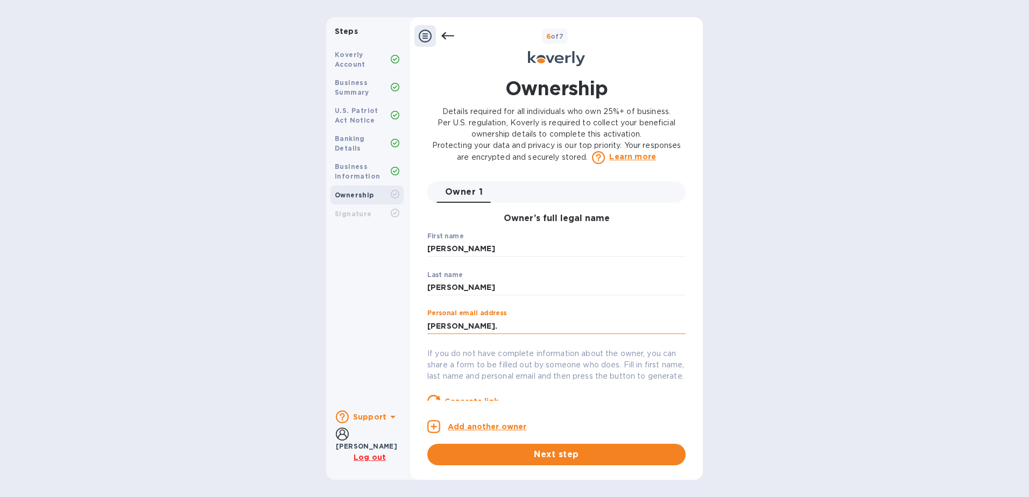
paste input "[PERSON_NAME]"
type input "[PERSON_NAME][EMAIL_ADDRESS][PERSON_NAME][DOMAIN_NAME]"
click at [335, 350] on div "Koverly Account Business Summary U.S. Patriot Act Notice Banking Details Busine…" at bounding box center [367, 221] width 82 height 361
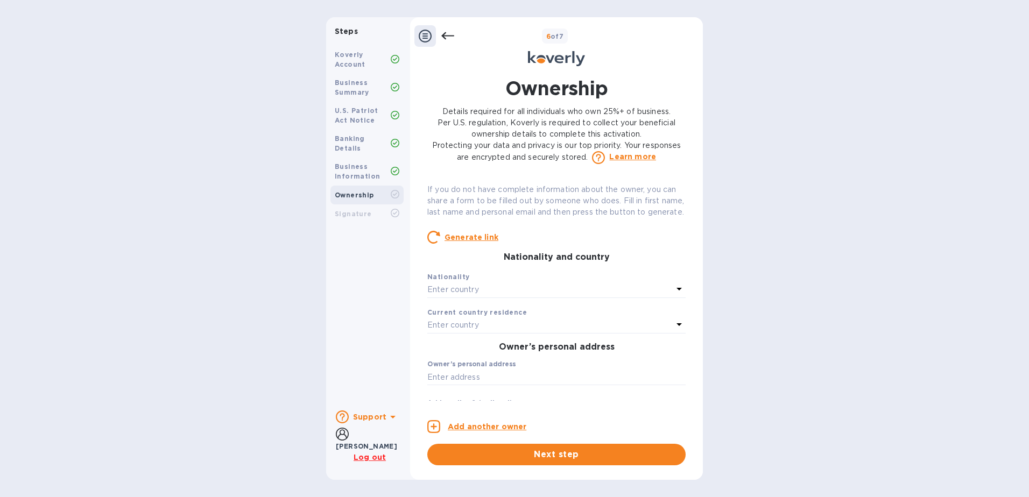
scroll to position [215, 0]
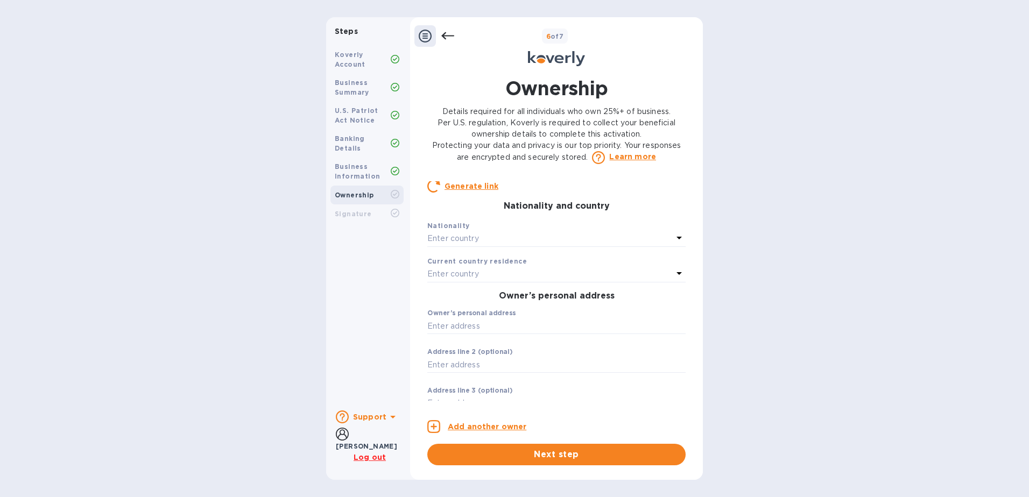
click at [476, 244] on p "Enter country" at bounding box center [453, 238] width 52 height 11
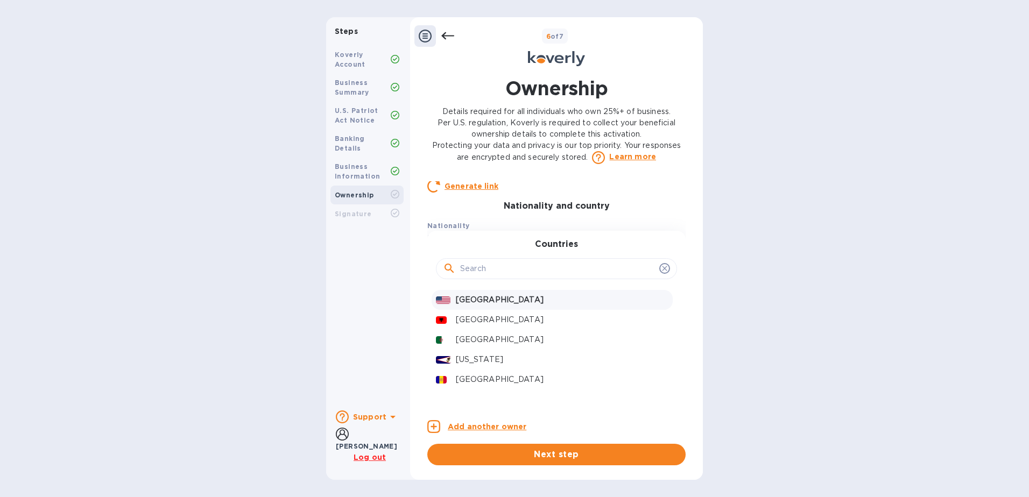
click at [492, 306] on p "[GEOGRAPHIC_DATA]" at bounding box center [562, 299] width 213 height 11
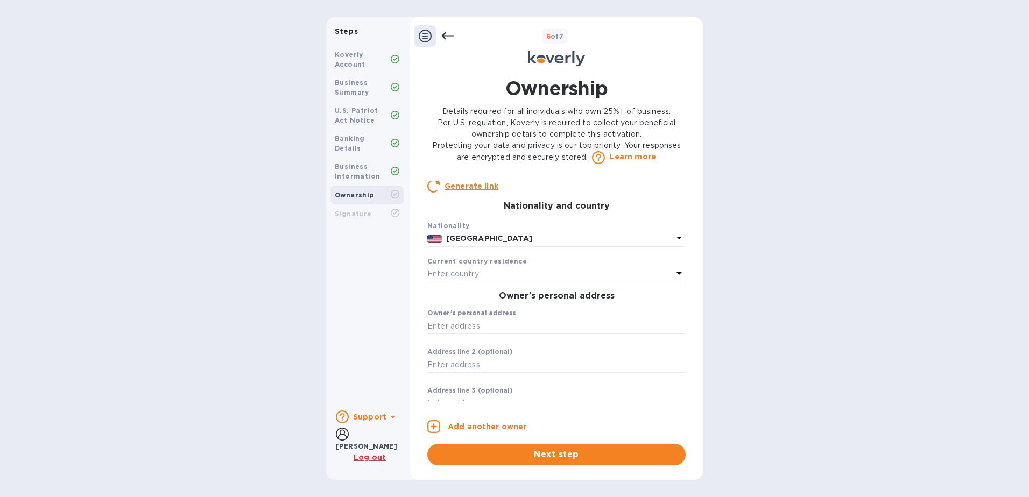
click at [458, 280] on p "Enter country" at bounding box center [453, 273] width 52 height 11
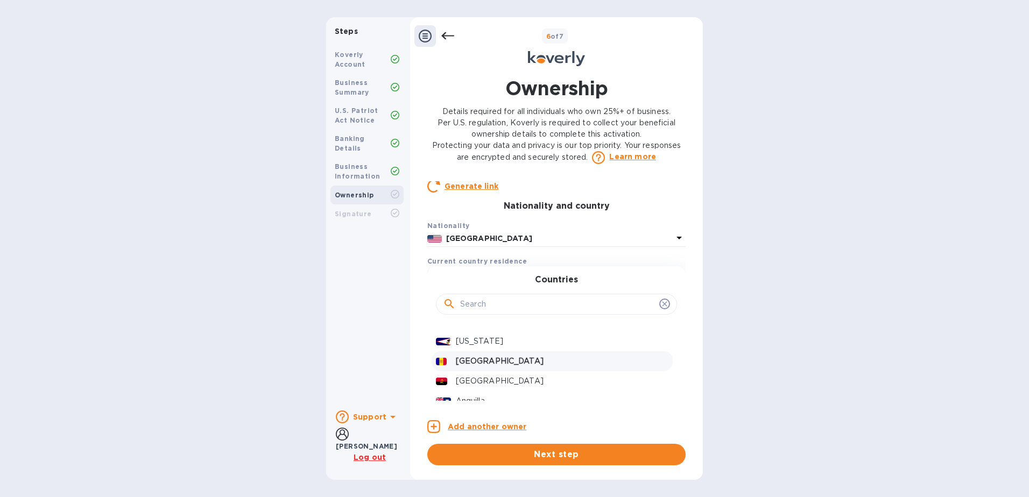
scroll to position [0, 0]
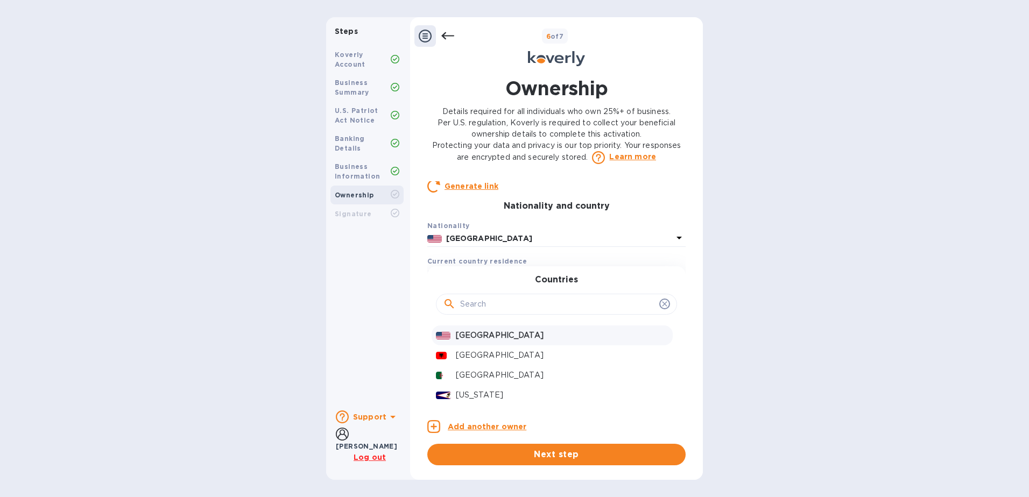
click at [488, 341] on p "[GEOGRAPHIC_DATA]" at bounding box center [562, 335] width 213 height 11
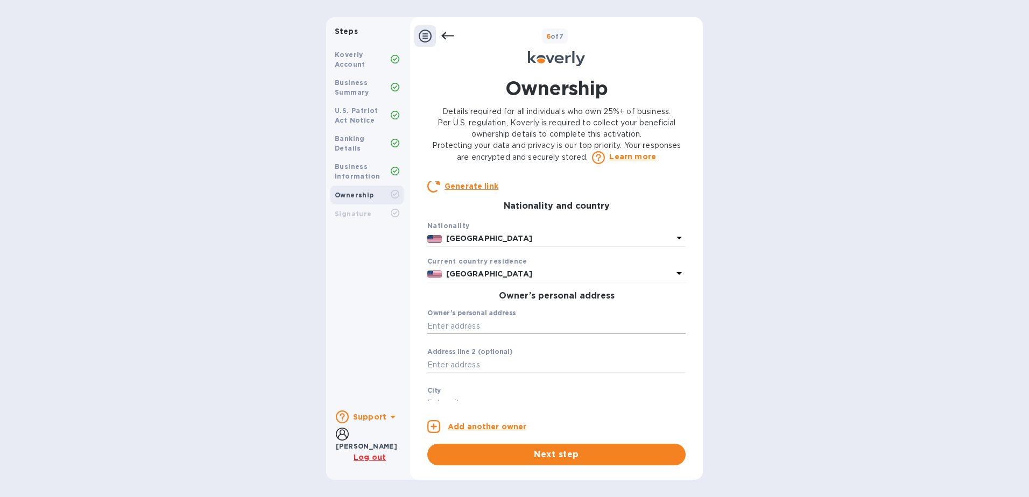
click at [469, 331] on input "text" at bounding box center [556, 326] width 258 height 16
click at [439, 334] on input "text" at bounding box center [556, 326] width 258 height 16
type input "[STREET_ADDRESS]"
type input "24"
type input "[GEOGRAPHIC_DATA]"
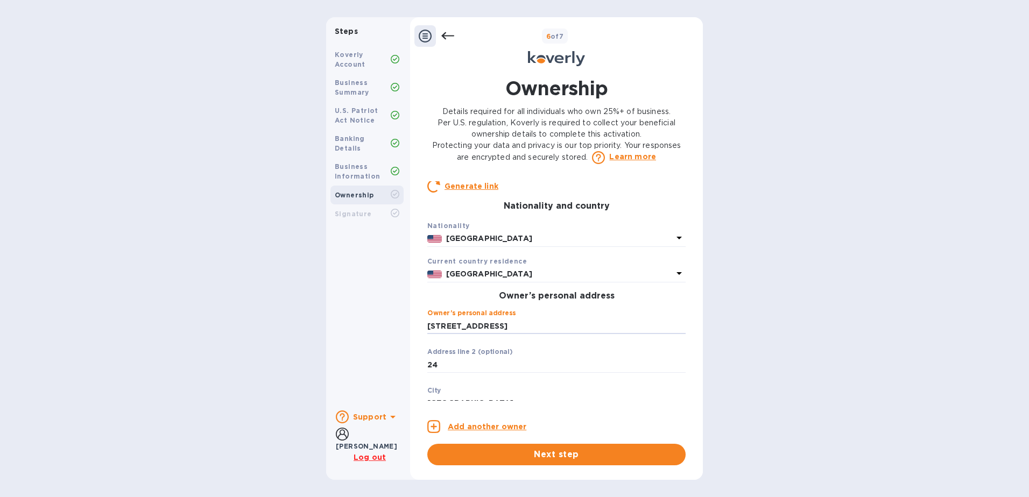
type input "33178"
click at [383, 316] on div "Koverly Account Business Summary U.S. Patriot Act Notice Banking Details Busine…" at bounding box center [367, 221] width 82 height 361
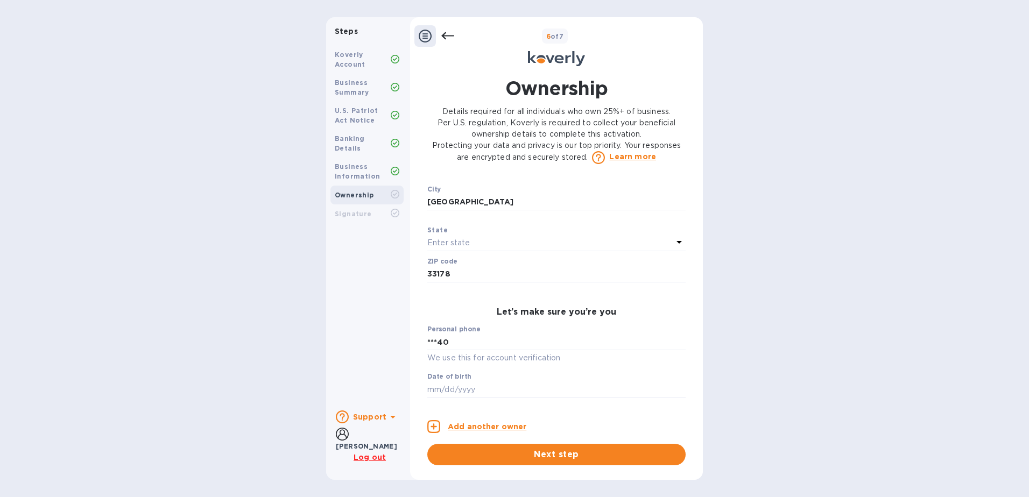
scroll to position [477, 0]
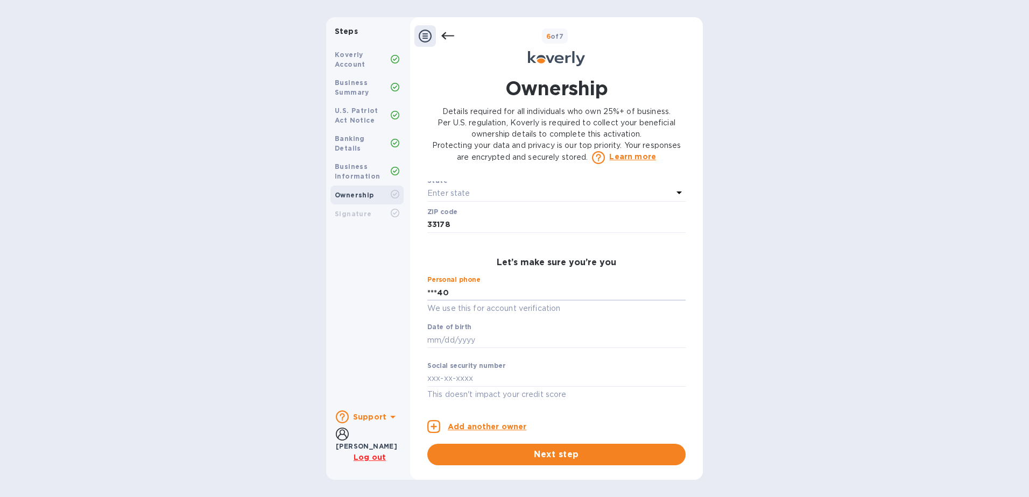
drag, startPoint x: 455, startPoint y: 294, endPoint x: 364, endPoint y: 283, distance: 91.1
click at [365, 283] on div "Steps Koverly Account Business Summary U.S. Patriot Act Notice Banking Details …" at bounding box center [514, 248] width 377 height 463
type input "***40"
type input "***38"
click at [470, 339] on input "text" at bounding box center [556, 340] width 258 height 16
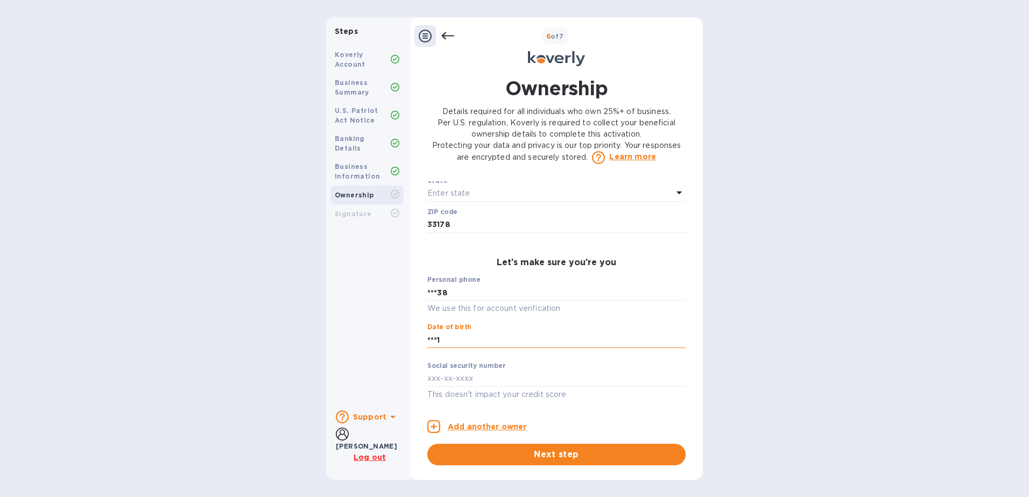
type input "***1"
type input "***64"
click at [471, 373] on input "text" at bounding box center [556, 379] width 258 height 16
type input "***7"
type input "***27"
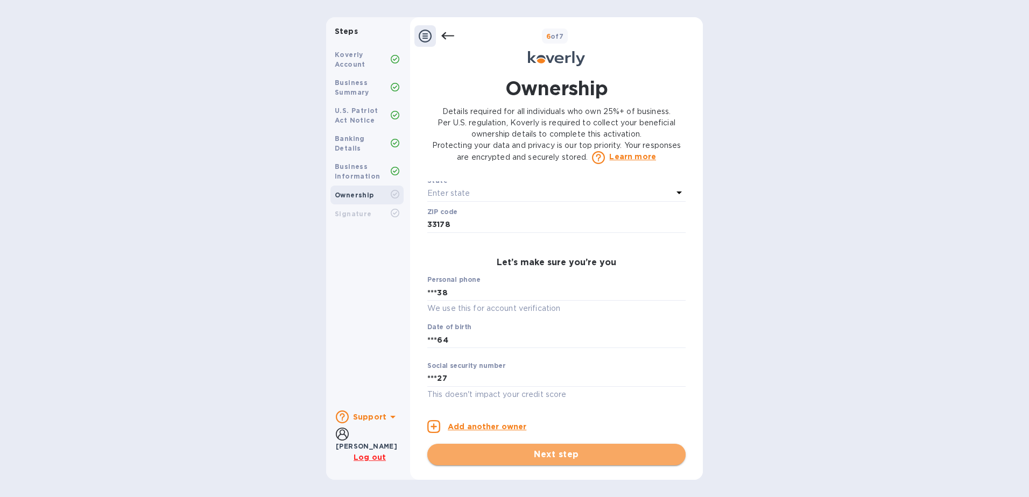
click at [550, 454] on span "Next step" at bounding box center [556, 454] width 241 height 13
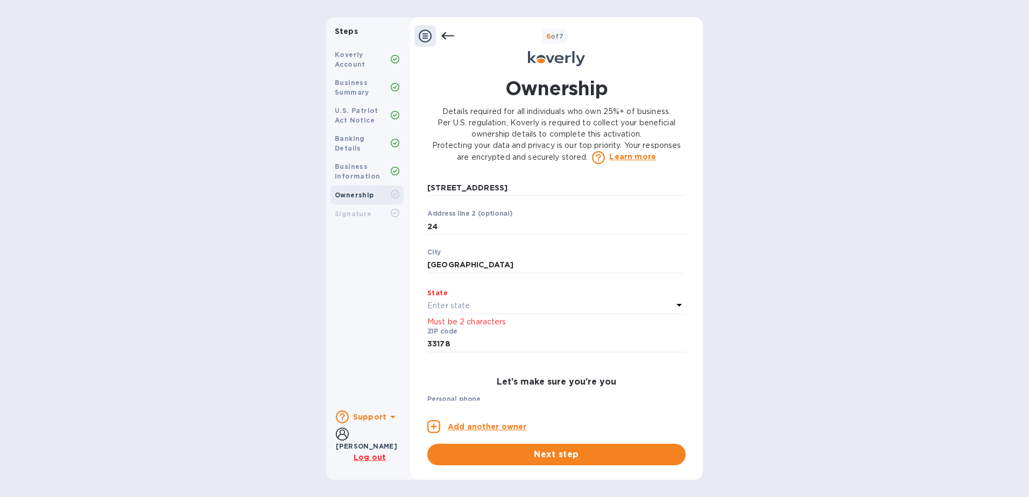
scroll to position [370, 0]
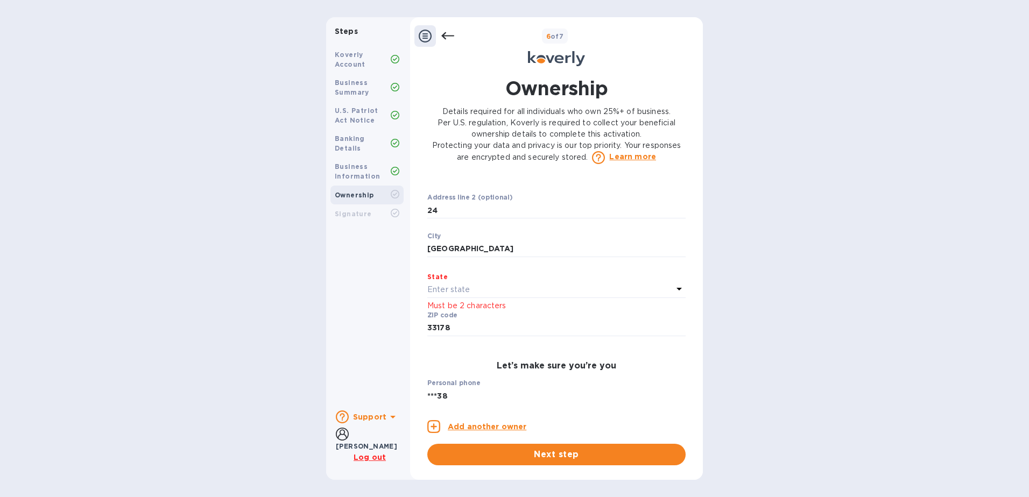
click at [457, 295] on p "Enter state" at bounding box center [448, 289] width 43 height 11
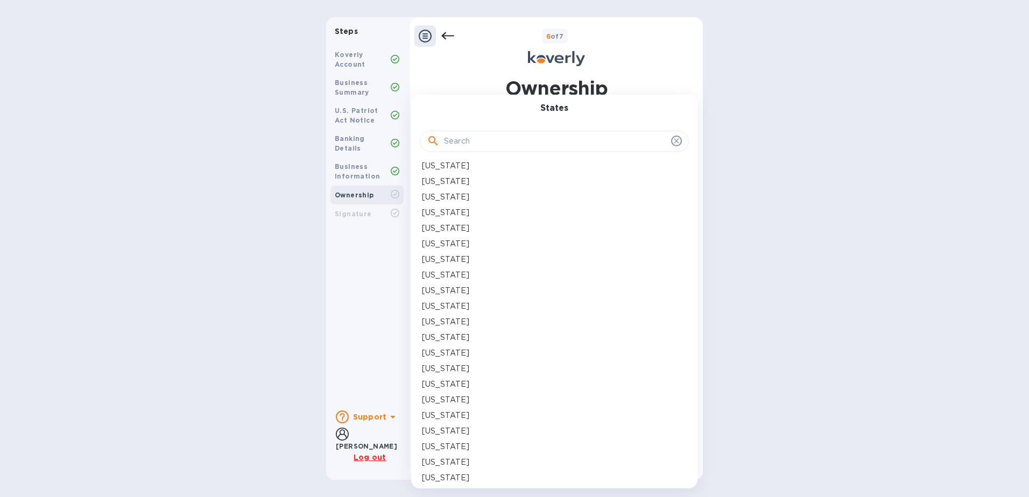
click at [429, 338] on p "[US_STATE]" at bounding box center [445, 337] width 47 height 11
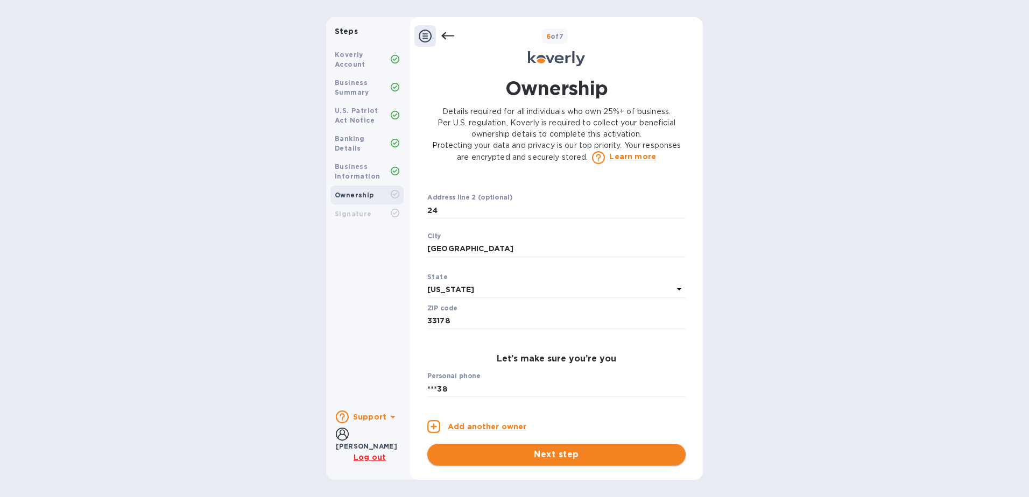
click at [545, 454] on span "Next step" at bounding box center [556, 454] width 241 height 13
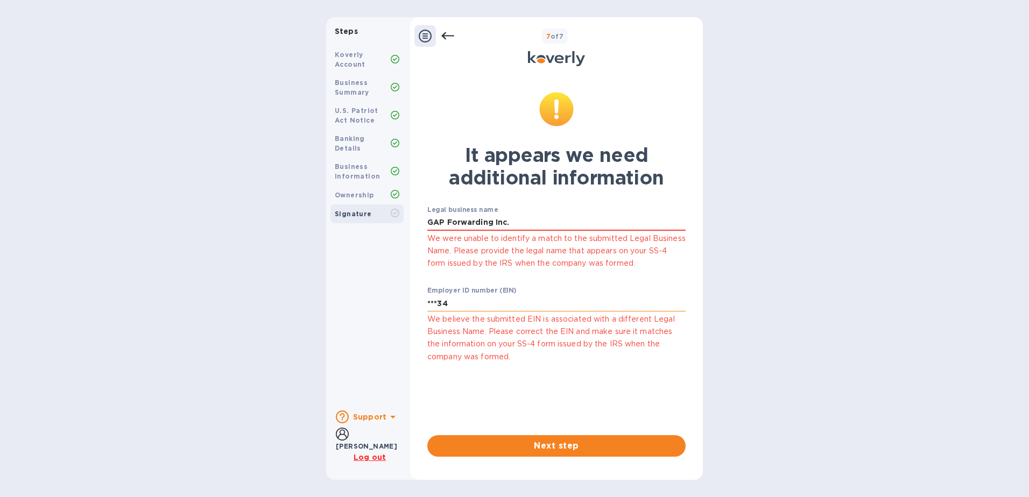
click at [460, 305] on input "***34" at bounding box center [556, 303] width 258 height 16
drag, startPoint x: 457, startPoint y: 298, endPoint x: 355, endPoint y: 291, distance: 102.5
click at [355, 291] on div "Steps Koverly Account Business Summary U.S. Patriot Act Notice Banking Details …" at bounding box center [514, 248] width 377 height 463
type input "***34"
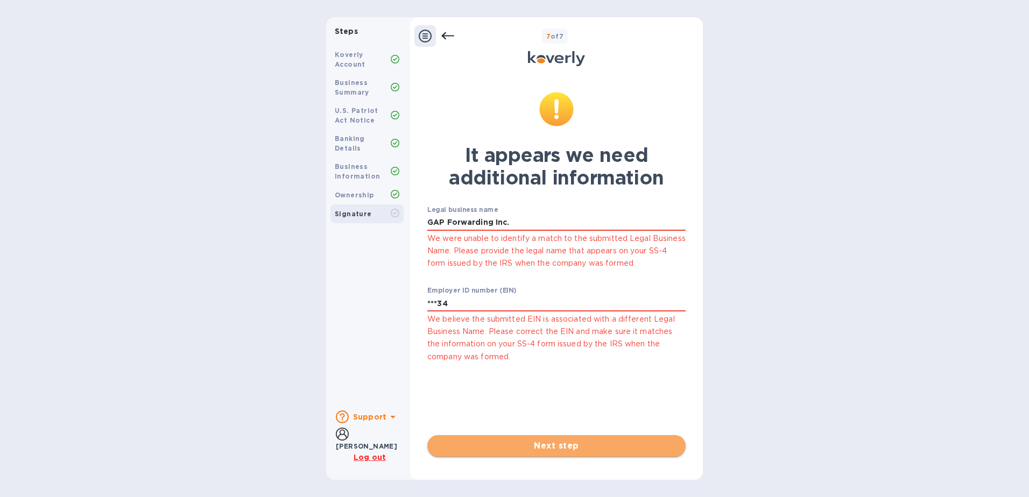
click at [567, 446] on span "Next step" at bounding box center [556, 446] width 241 height 13
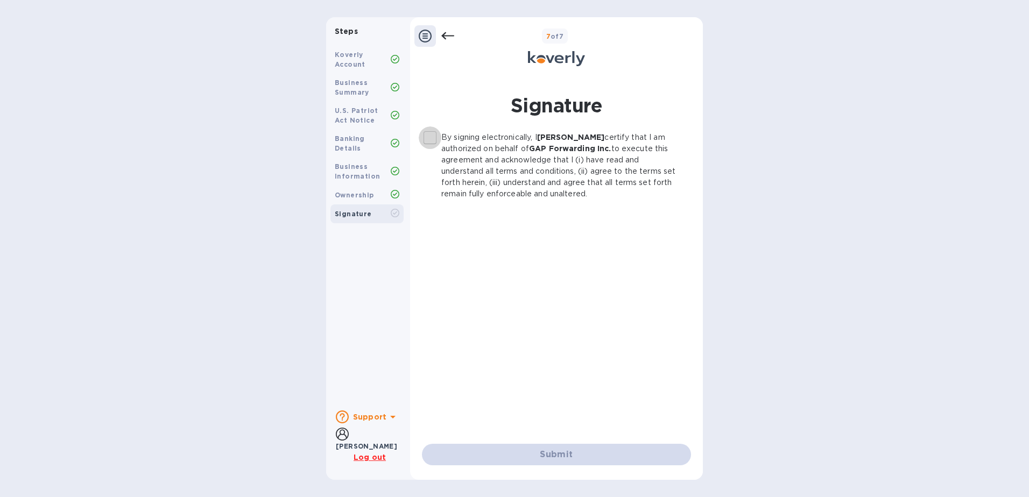
click at [434, 135] on input "By signing electronically, I [PERSON_NAME] certify that I am authorized on beha…" at bounding box center [430, 137] width 23 height 23
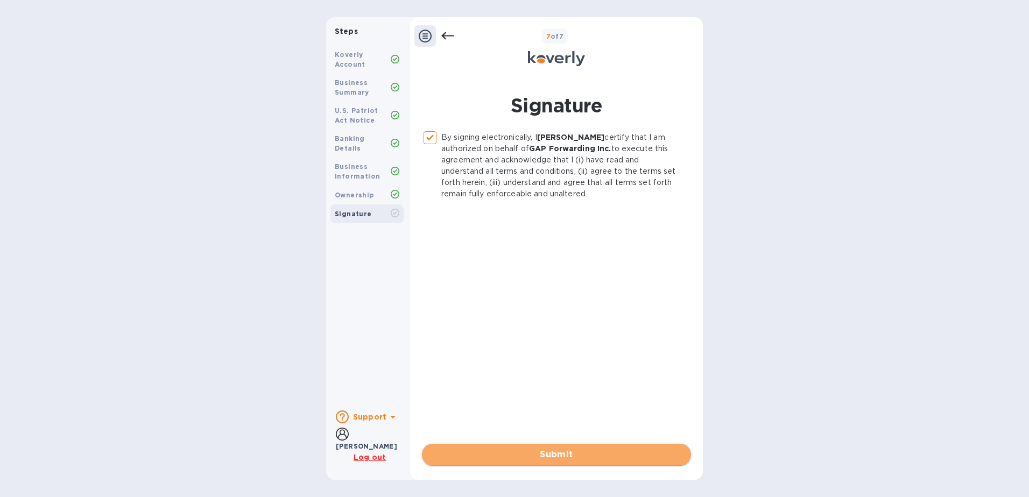
click at [556, 454] on span "Submit" at bounding box center [556, 454] width 252 height 13
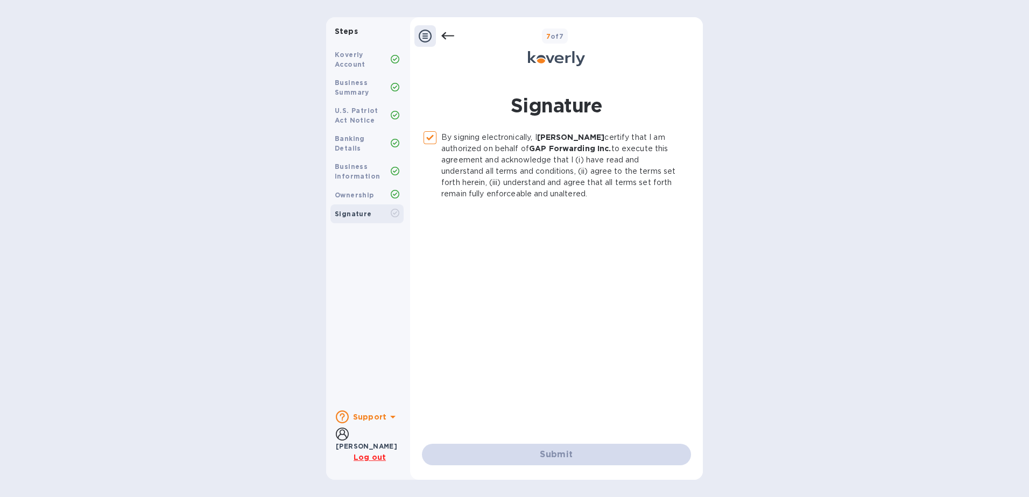
checkbox input "false"
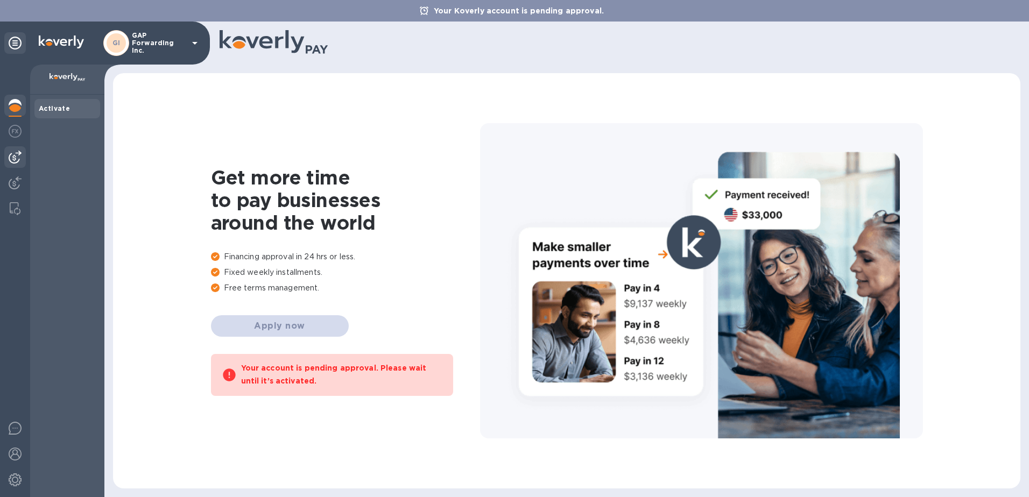
click at [10, 154] on div at bounding box center [15, 157] width 22 height 22
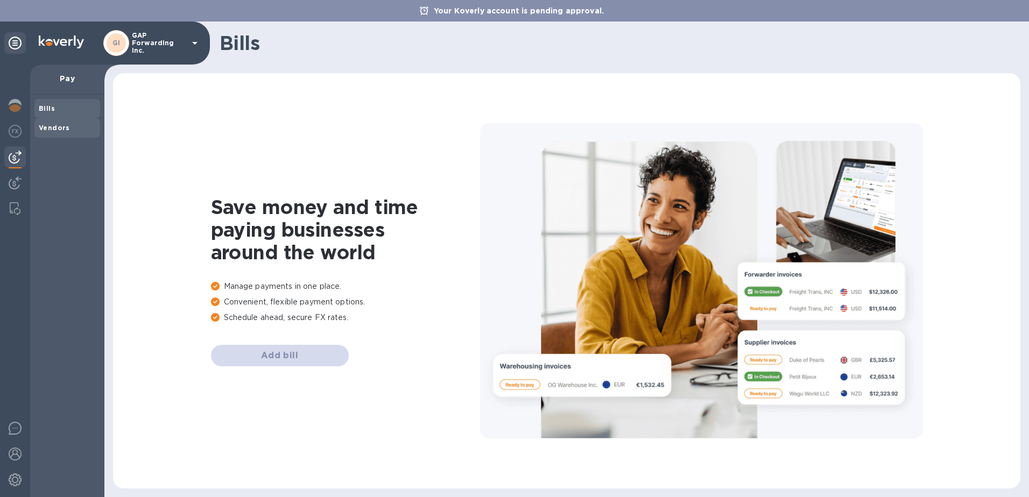
click at [63, 132] on span "Vendors" at bounding box center [54, 128] width 31 height 11
click at [59, 106] on span "Bills" at bounding box center [67, 108] width 57 height 11
